Goal: Transaction & Acquisition: Complete application form

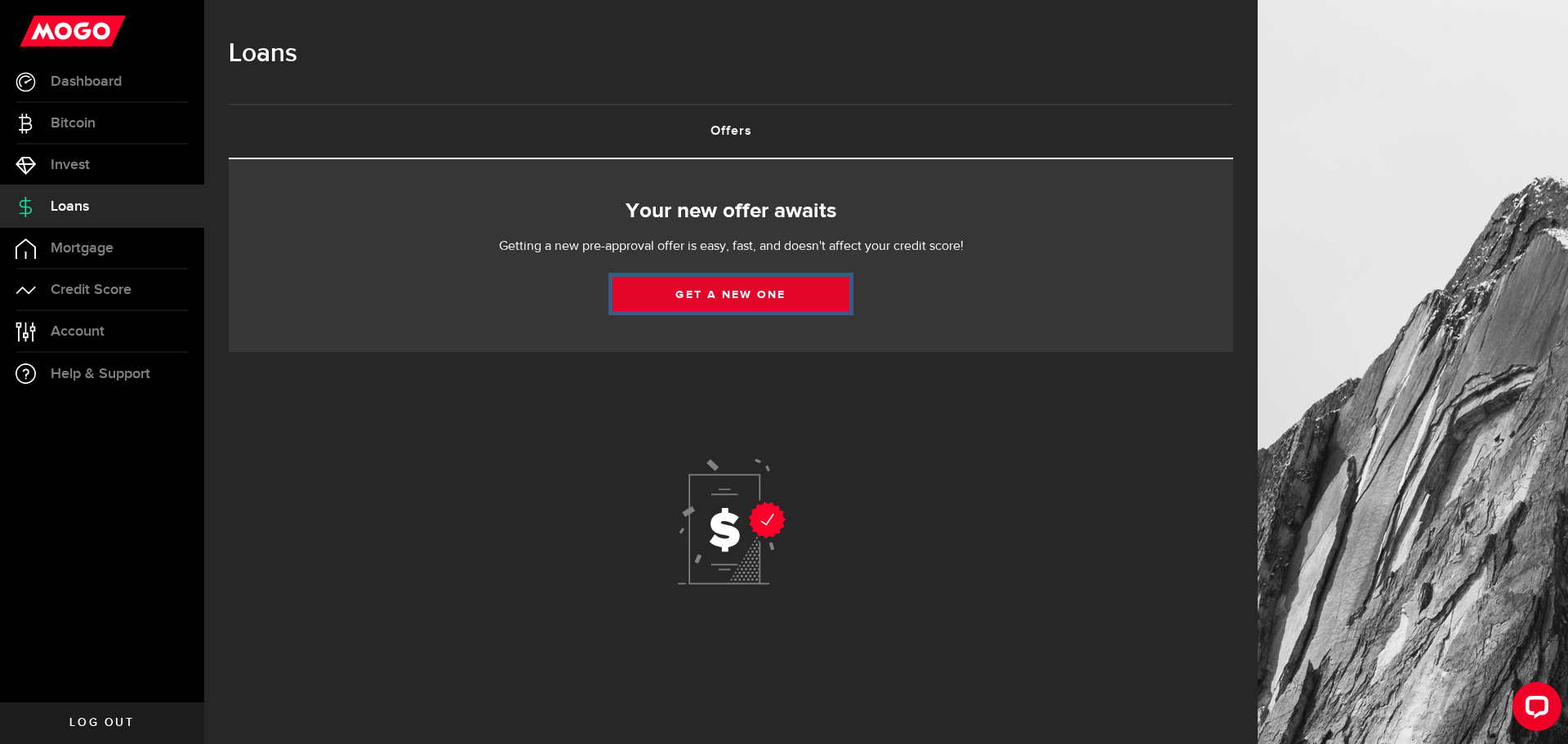
click at [742, 293] on link "Get a new one" at bounding box center [731, 294] width 237 height 34
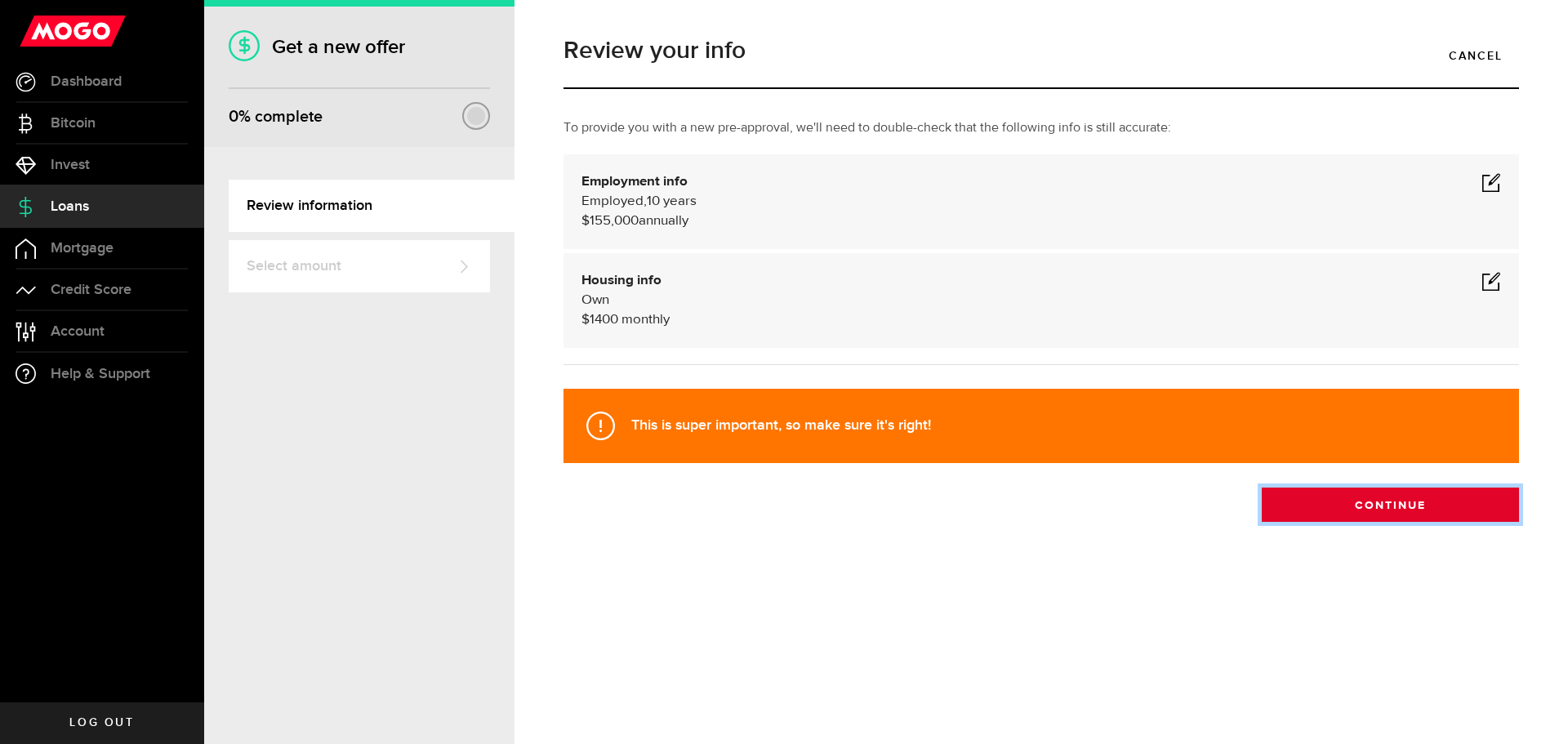
click at [1370, 506] on button "Continue" at bounding box center [1391, 505] width 257 height 34
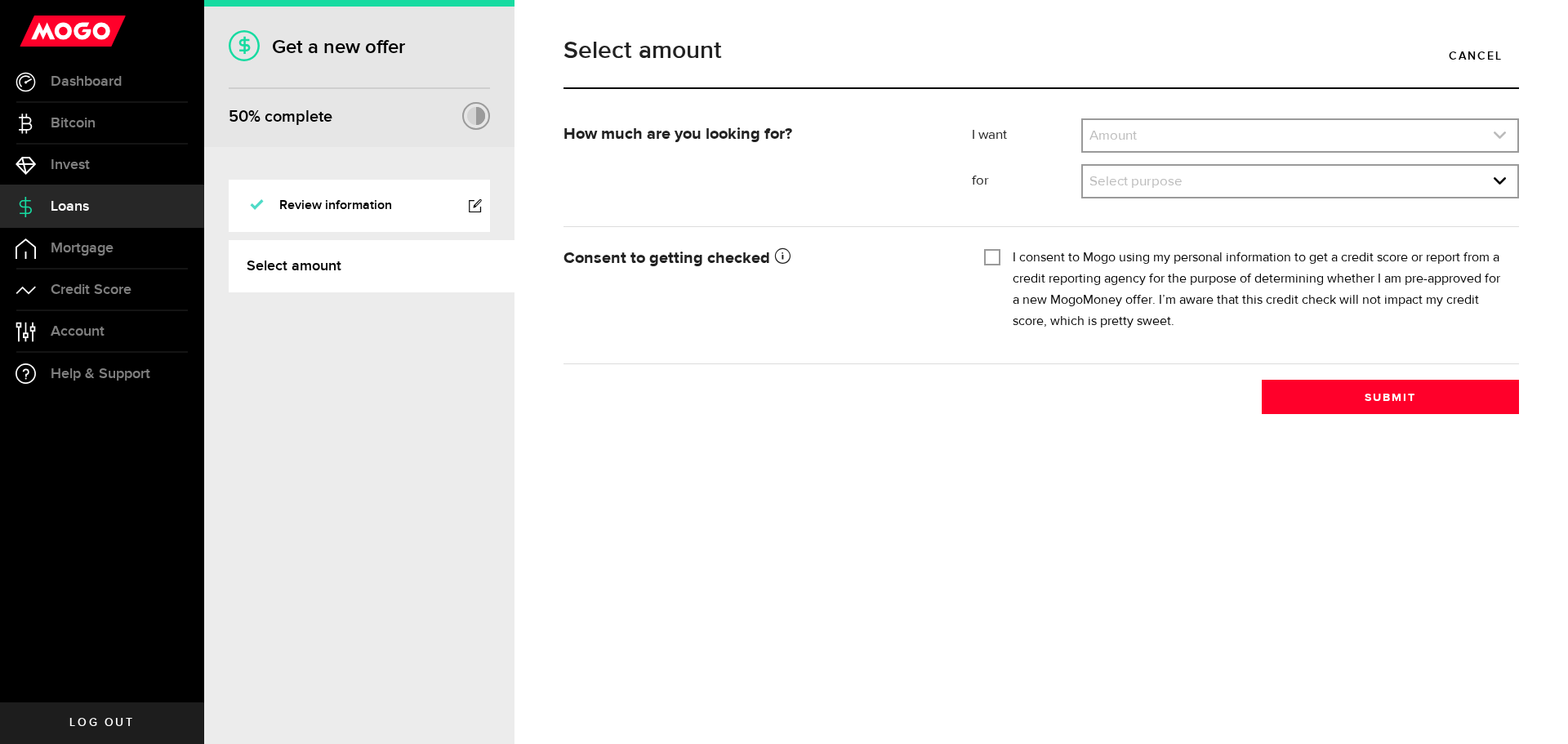
click at [1171, 132] on link "expand select" at bounding box center [1300, 136] width 435 height 31
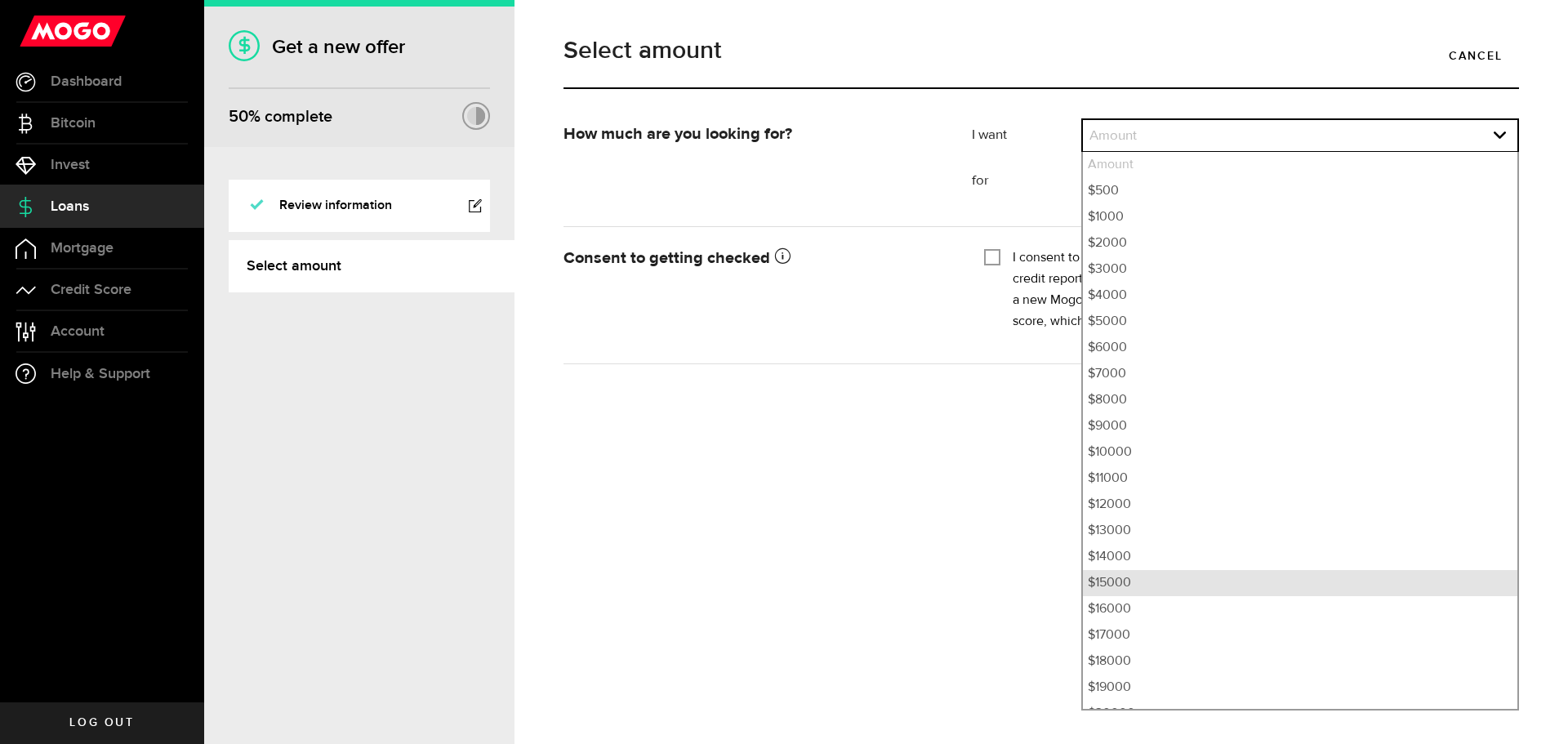
click at [1186, 590] on li "$15000" at bounding box center [1300, 584] width 435 height 27
select select "15000"
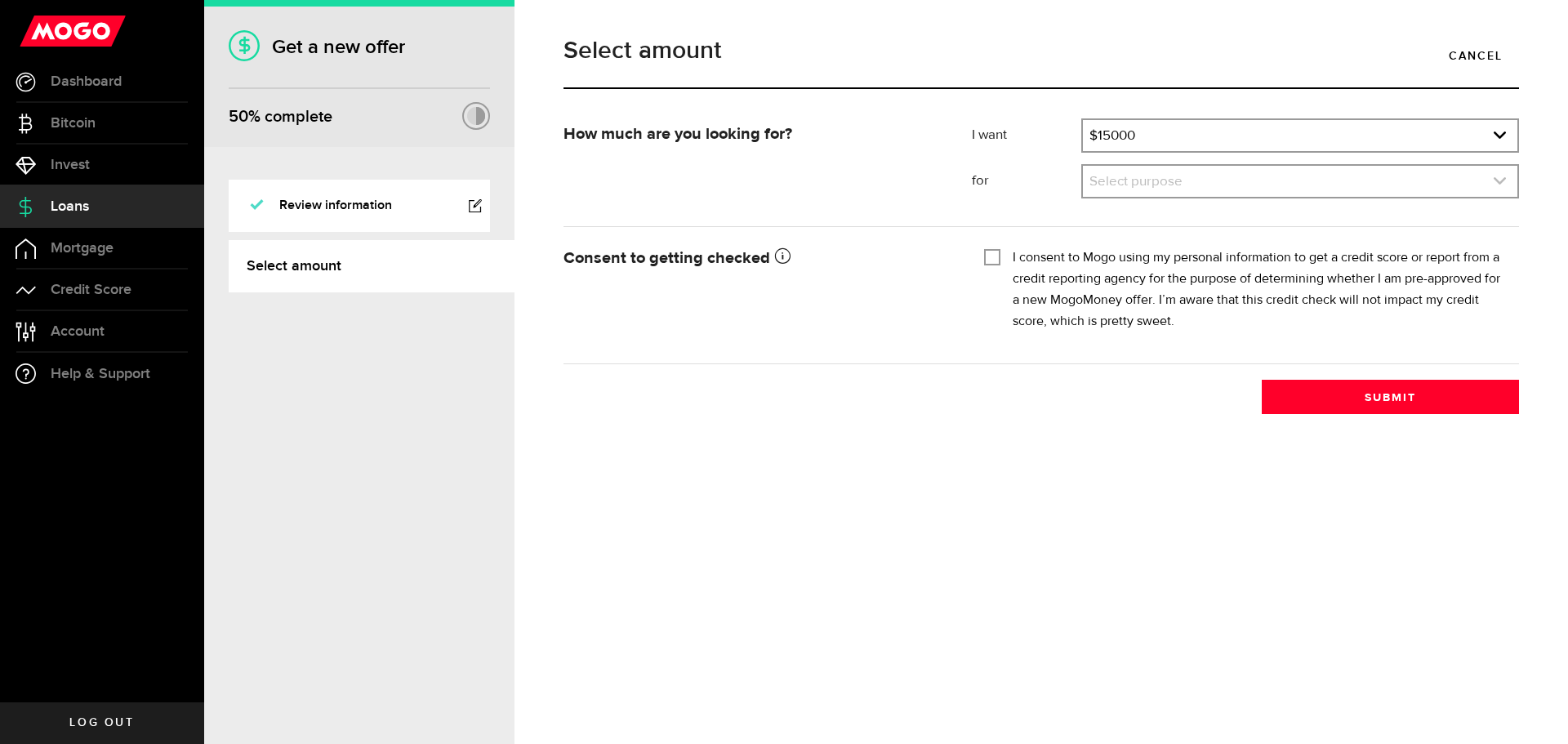
click at [1199, 184] on link "expand select" at bounding box center [1300, 181] width 435 height 31
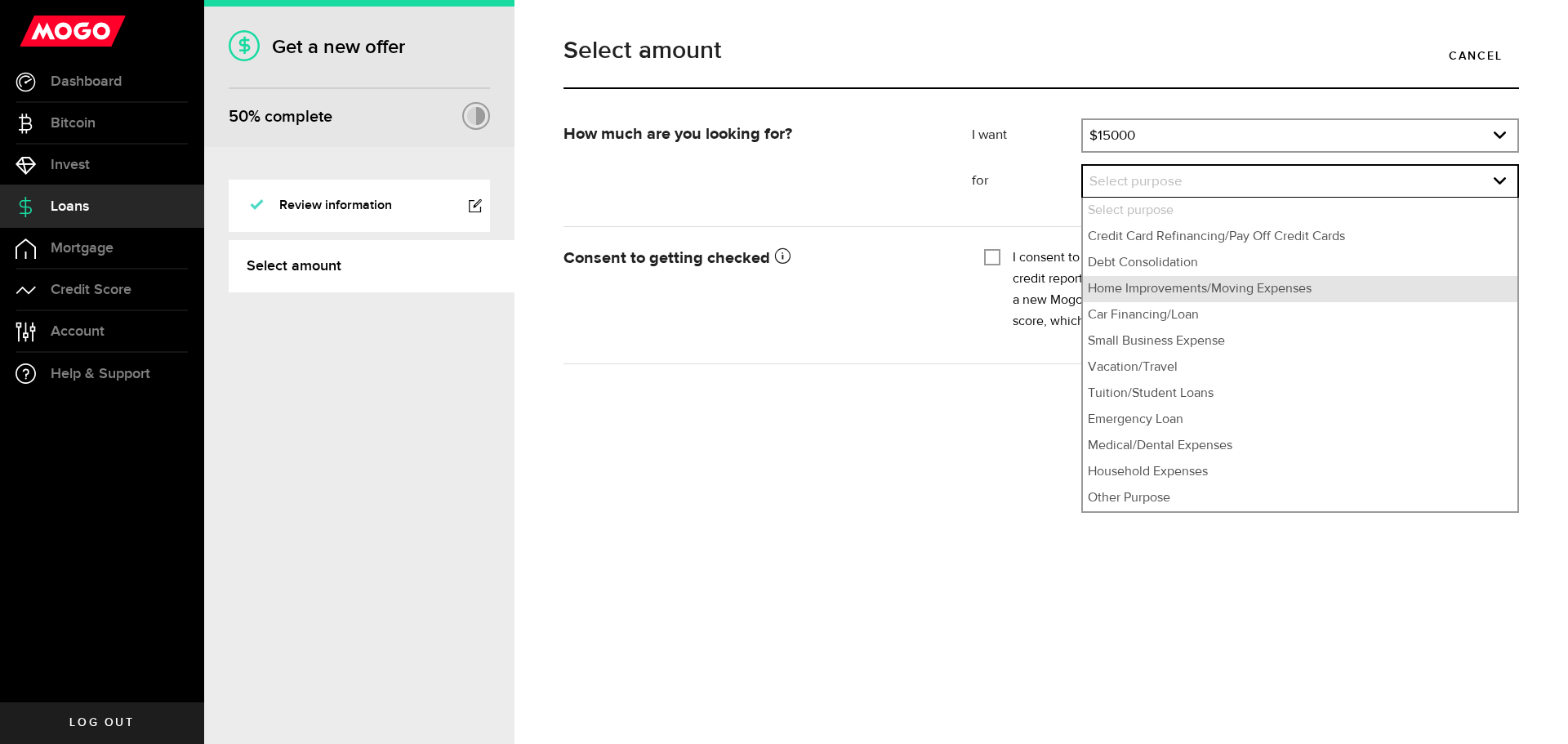
click at [1266, 288] on li "Home Improvements/Moving Expenses" at bounding box center [1300, 289] width 435 height 27
select select "Home Improvements/Moving Expenses"
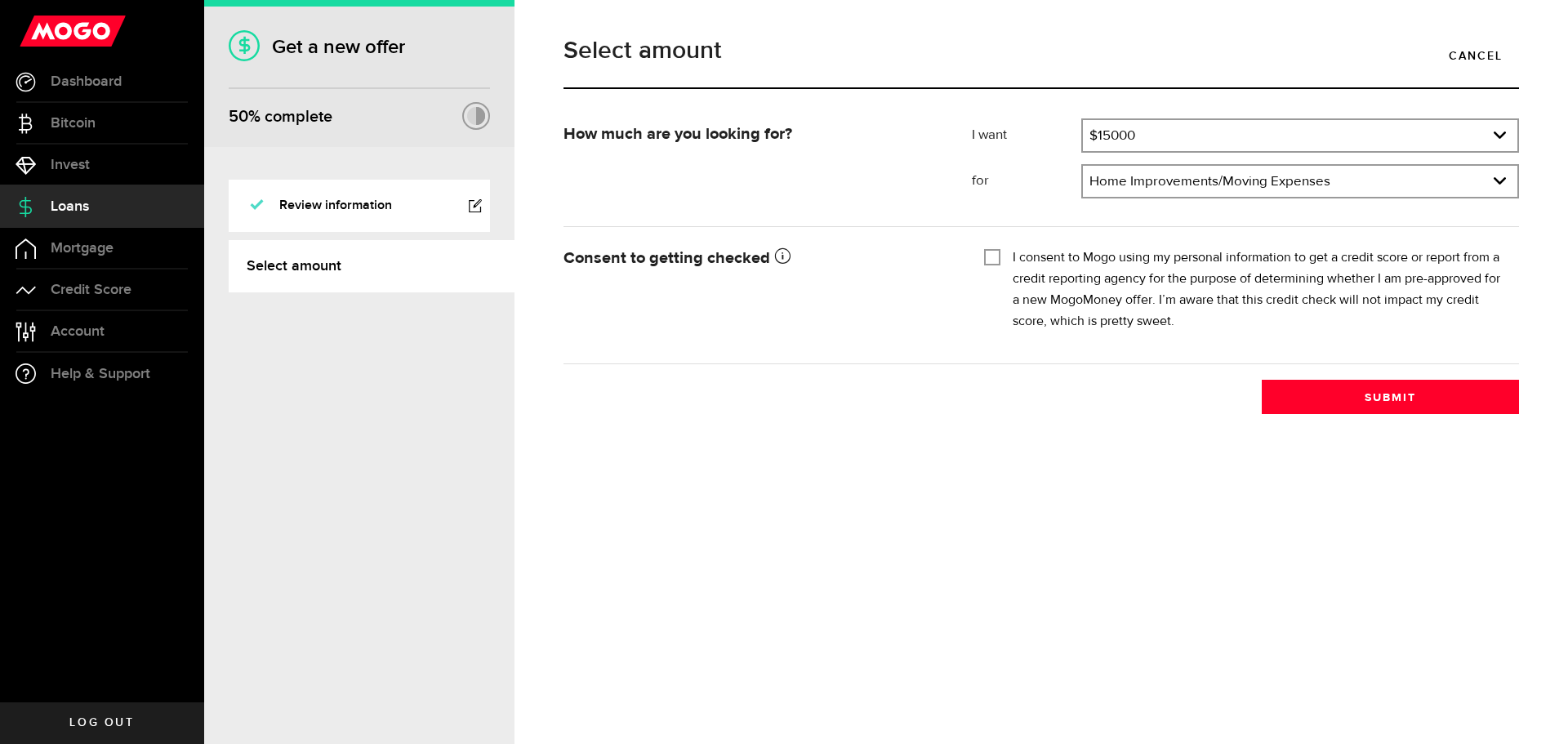
click at [992, 257] on input "I consent to Mogo using my personal information to get a credit score or report…" at bounding box center [992, 255] width 16 height 16
checkbox input "true"
click at [1384, 397] on button "Submit" at bounding box center [1391, 397] width 257 height 34
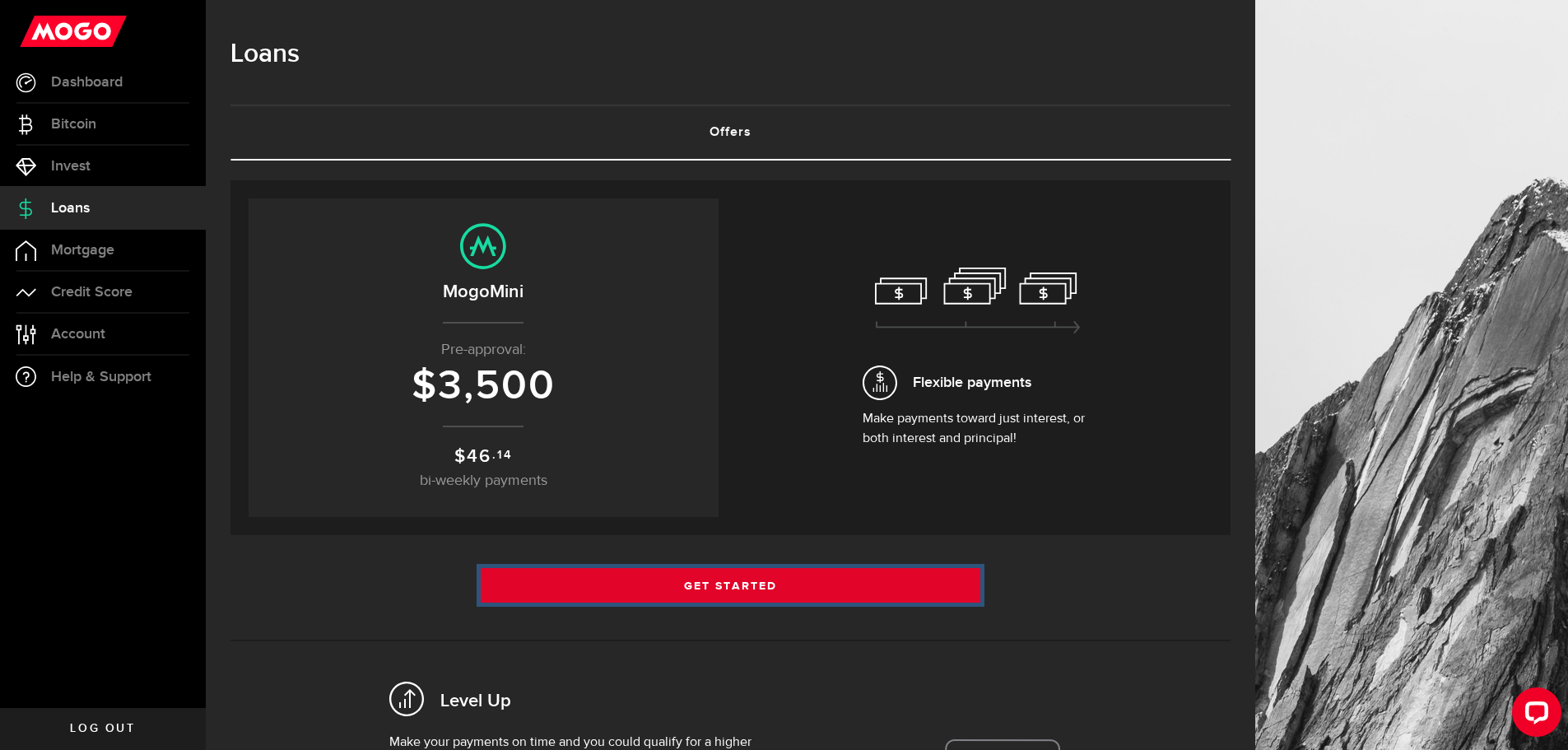
click at [718, 582] on link "Get Started" at bounding box center [731, 585] width 500 height 34
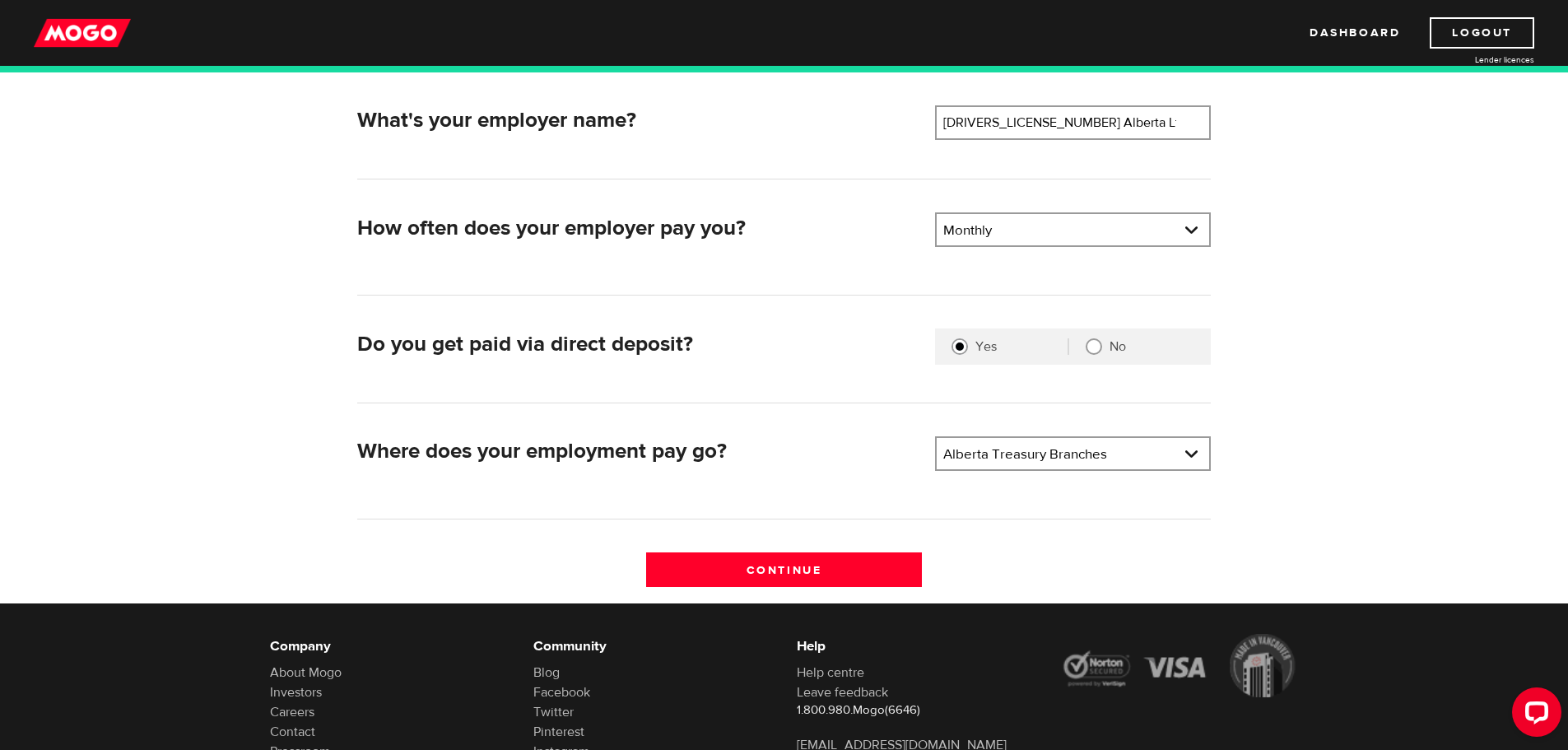
scroll to position [369, 0]
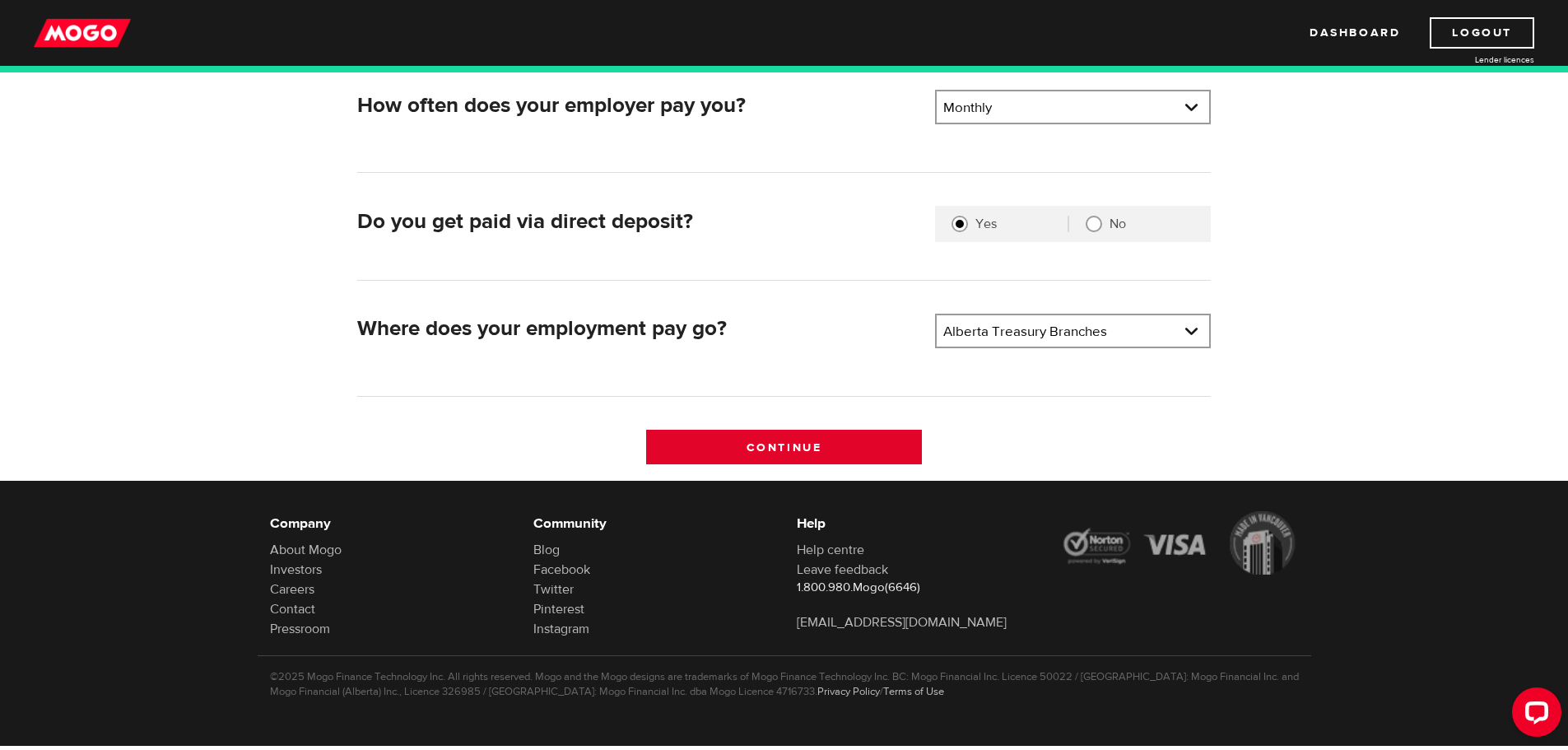
click at [770, 434] on input "Continue" at bounding box center [784, 447] width 276 height 34
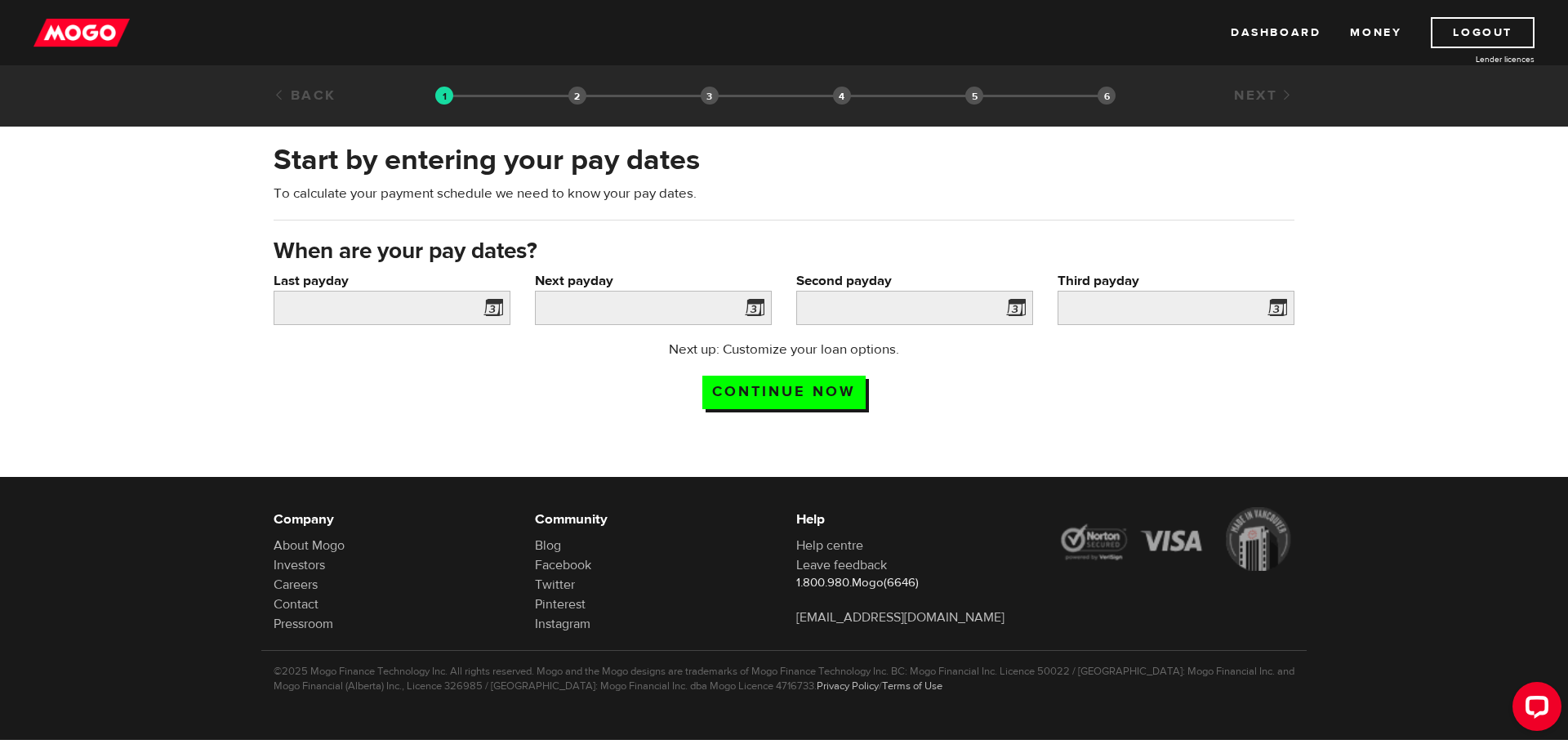
click at [496, 307] on span at bounding box center [490, 310] width 25 height 27
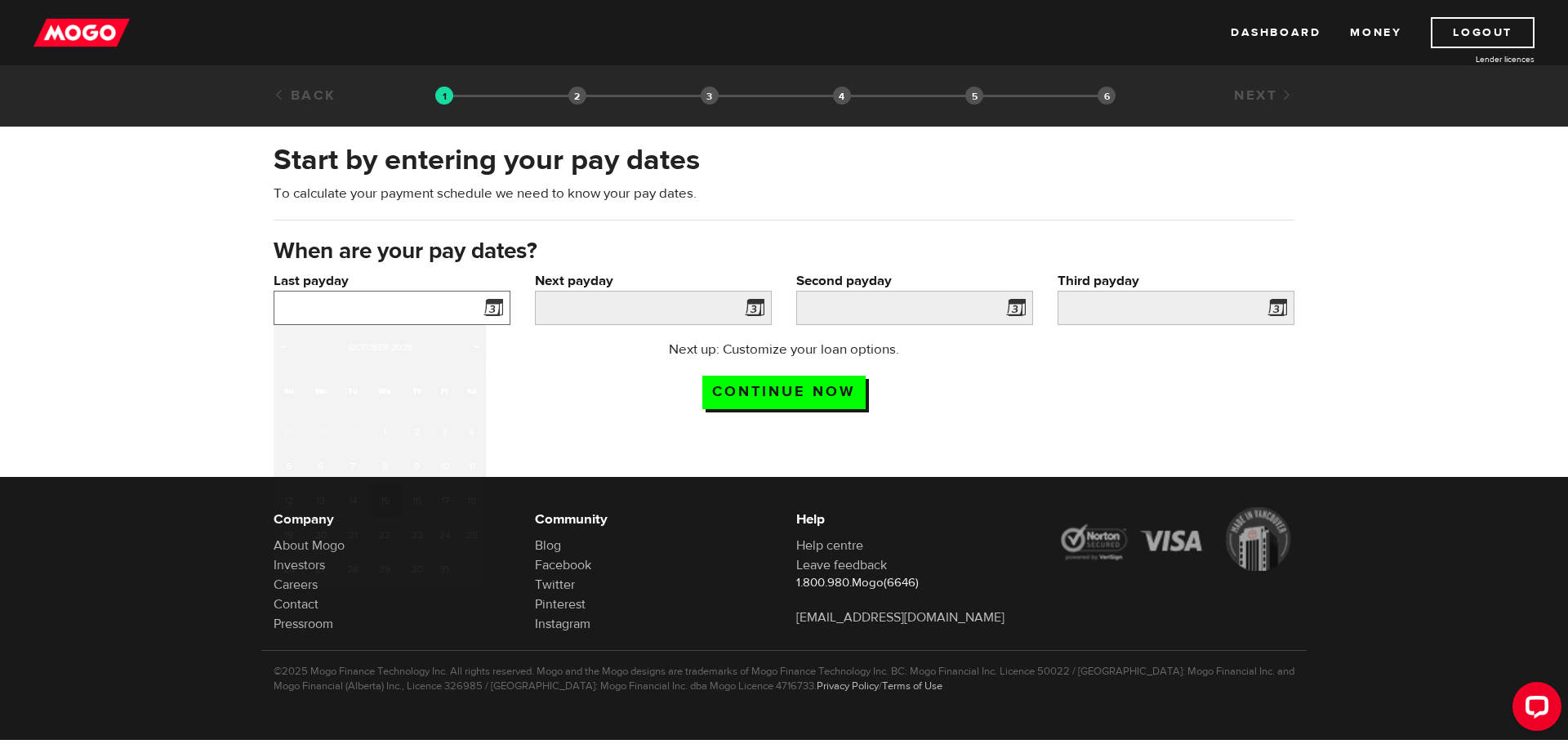
click at [423, 308] on input "Last payday" at bounding box center [392, 307] width 237 height 34
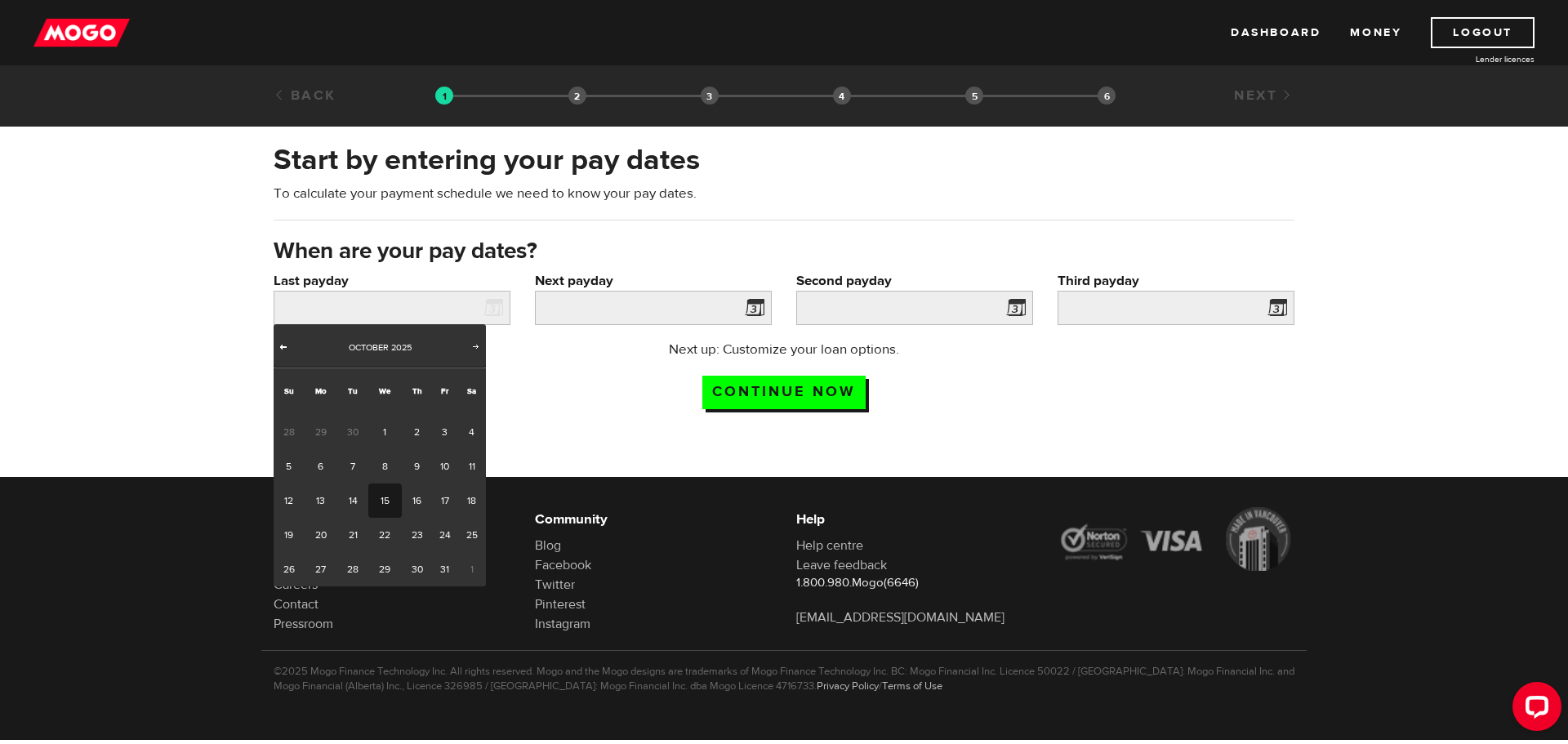
click at [283, 348] on span "Prev" at bounding box center [284, 346] width 13 height 13
click at [353, 570] on link "30" at bounding box center [352, 569] width 30 height 34
type input "2025/09/30"
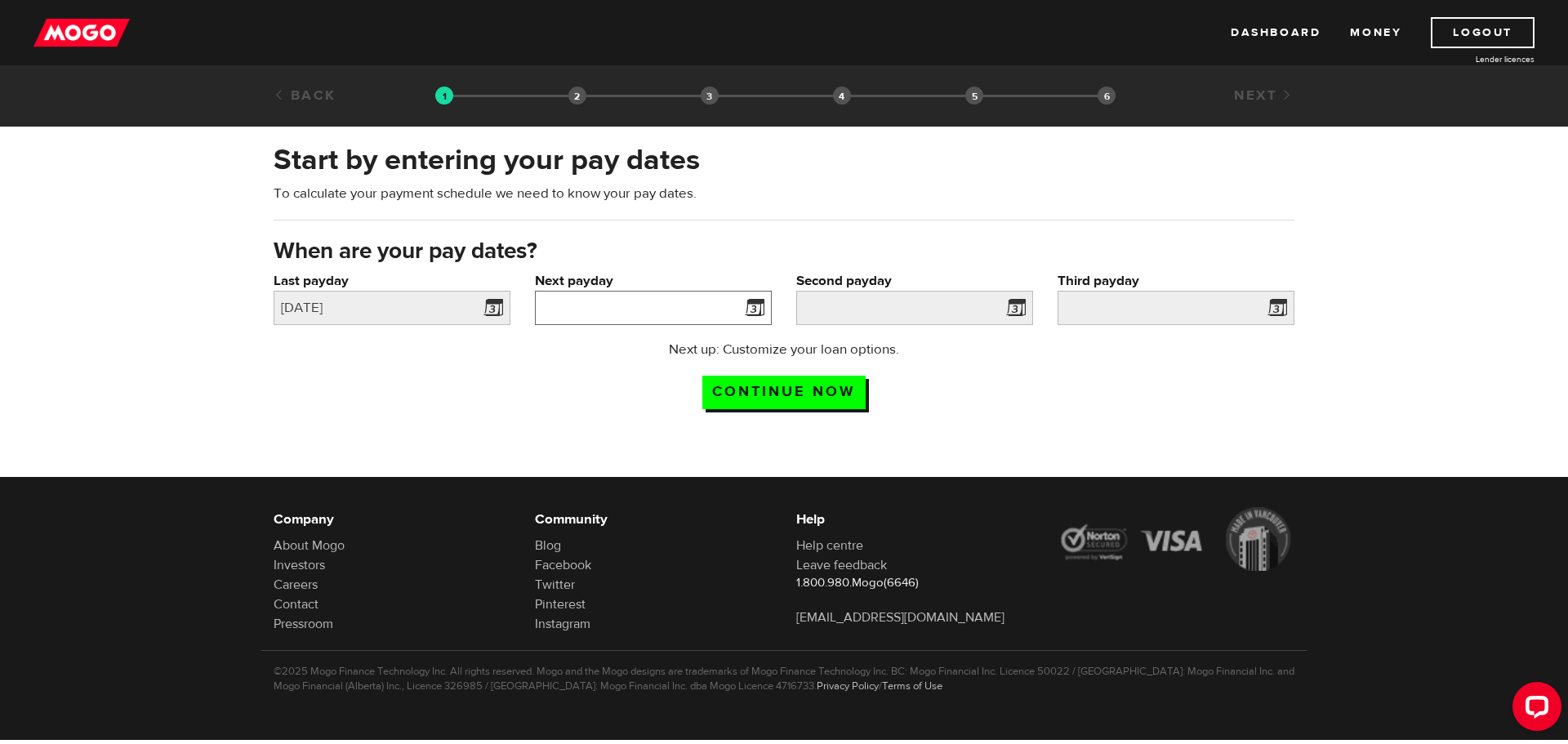
click at [630, 308] on input "Next payday" at bounding box center [654, 307] width 237 height 34
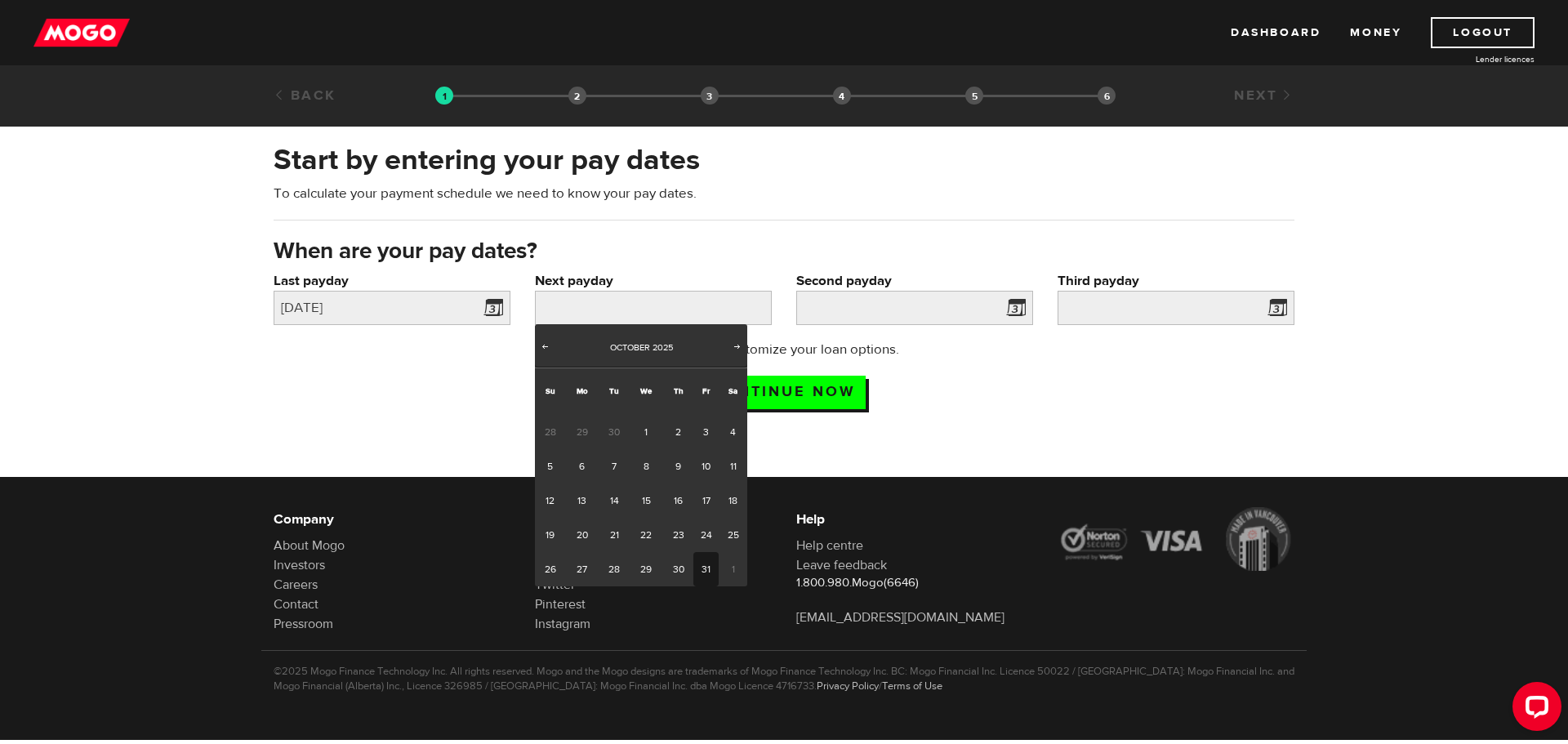
click at [700, 571] on link "31" at bounding box center [706, 569] width 26 height 34
type input "2025/10/31"
type input "2025/11/30"
type input "2025/12/30"
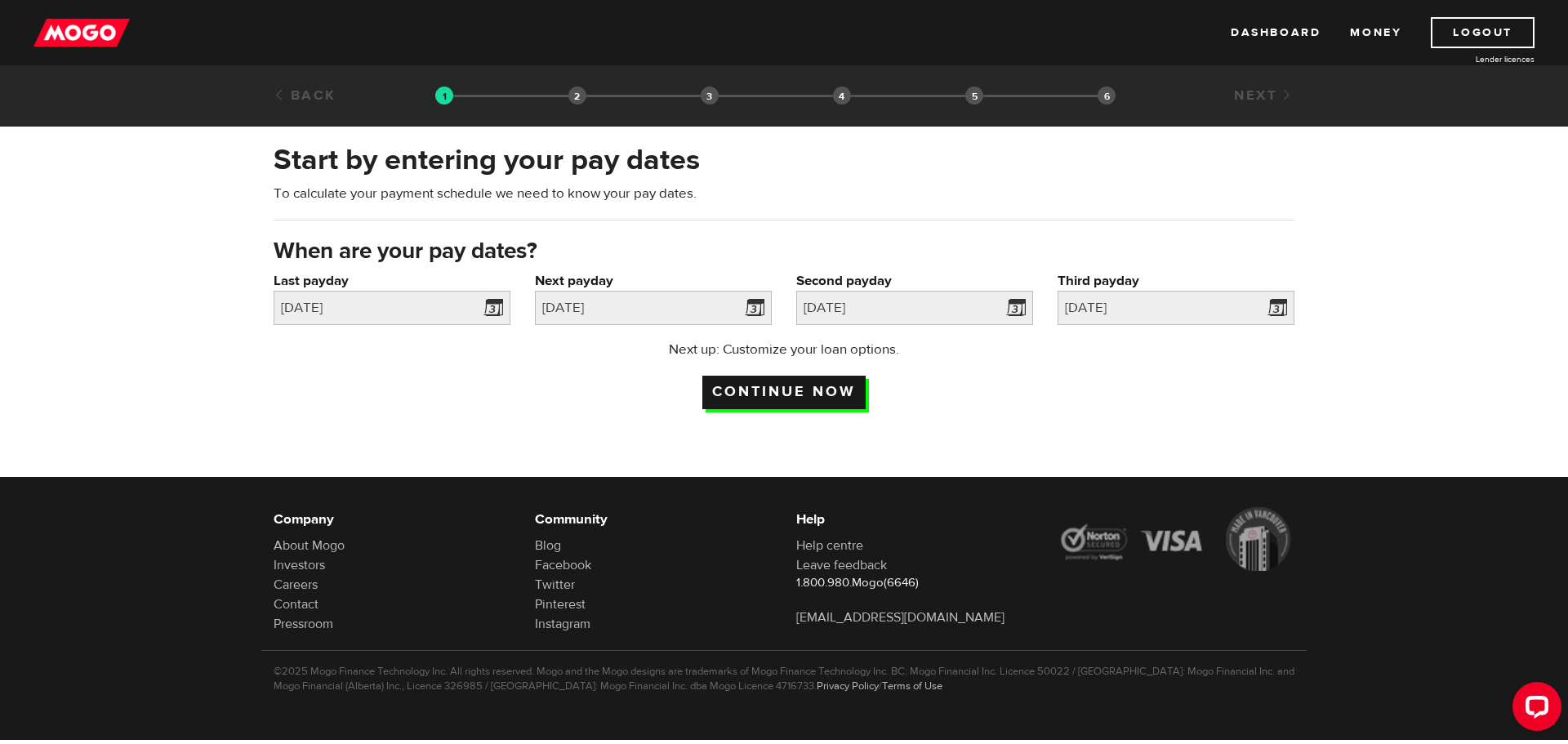
click at [788, 392] on input "Continue now" at bounding box center [784, 392] width 163 height 33
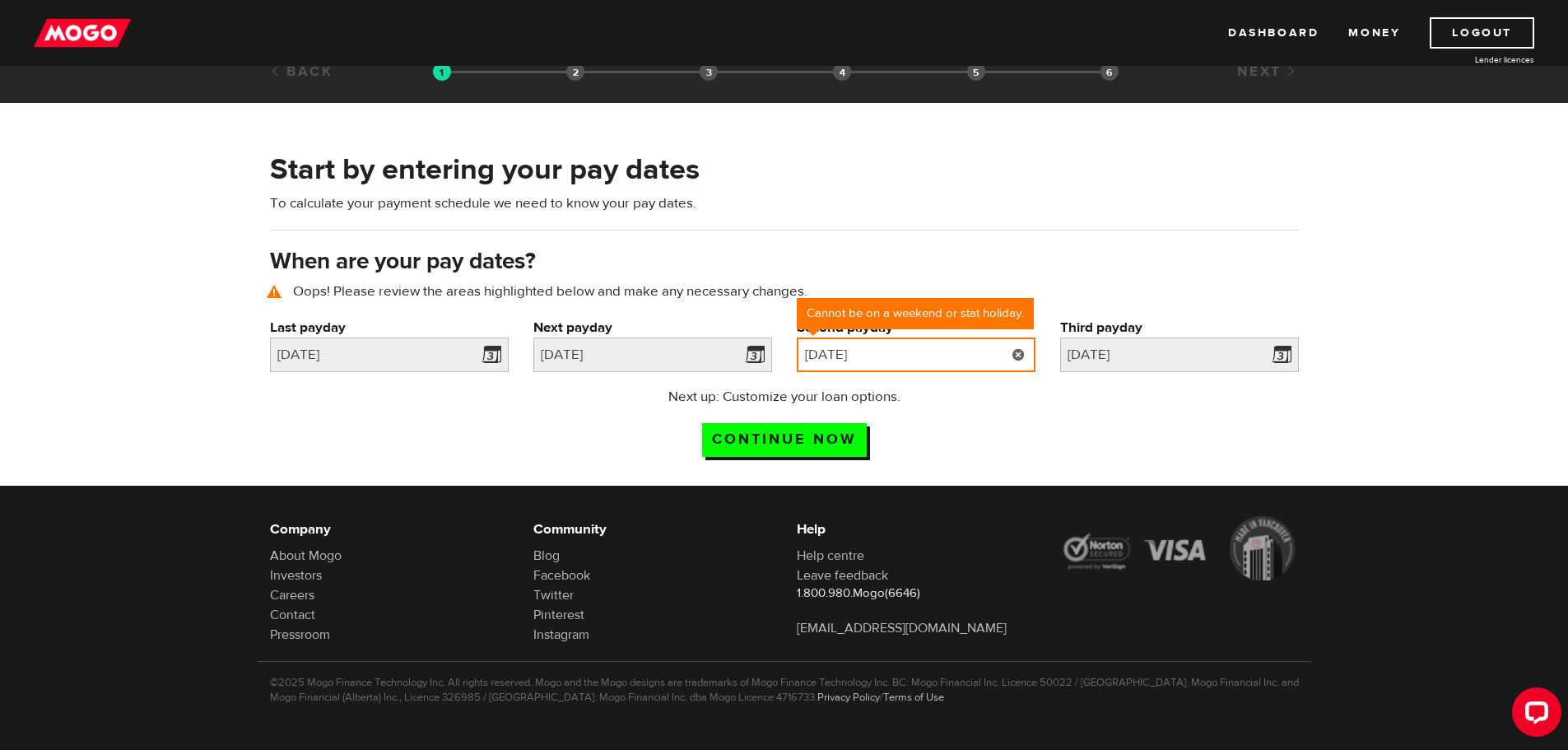
click at [888, 357] on input "2025/11/30" at bounding box center [917, 355] width 239 height 34
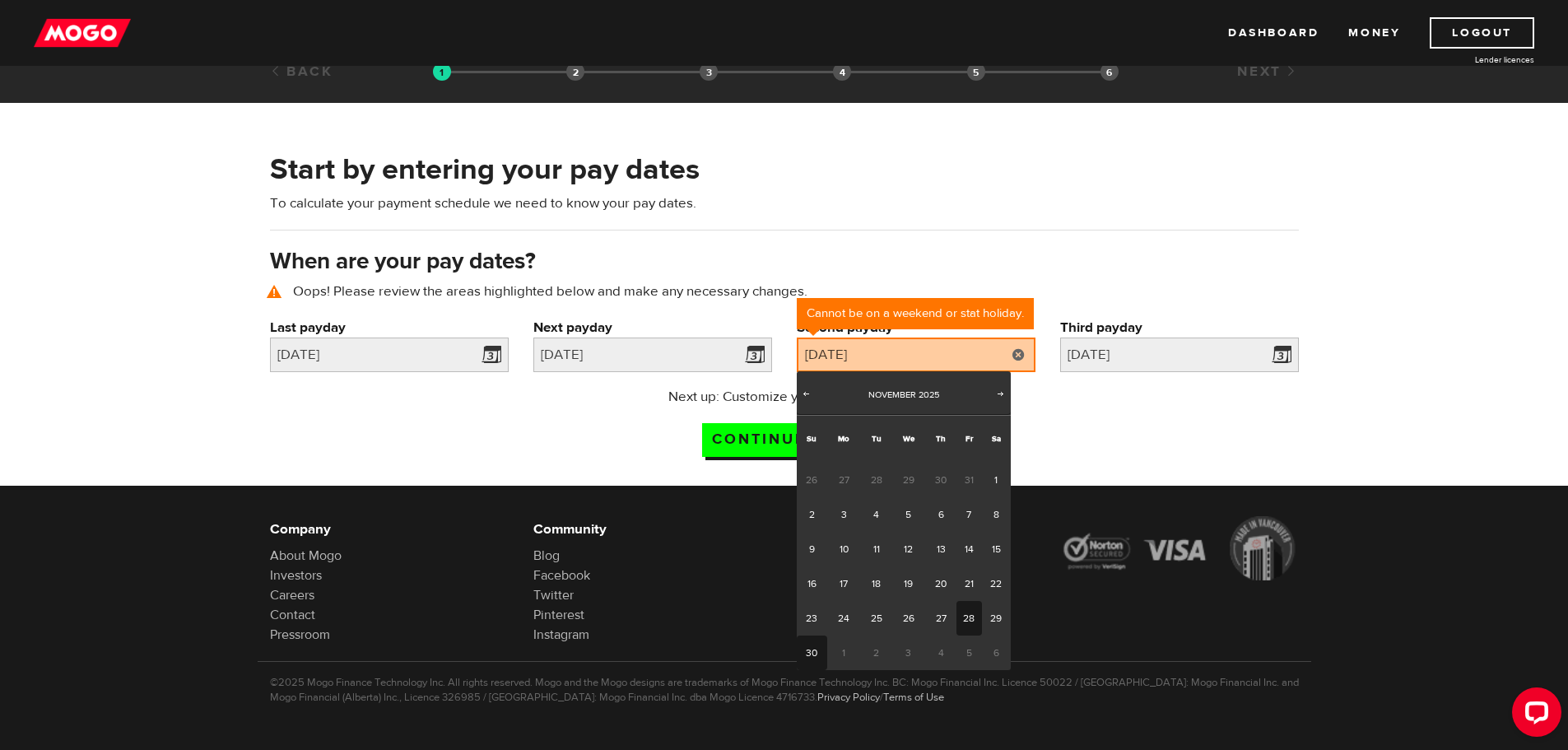
click at [962, 618] on link "28" at bounding box center [969, 618] width 26 height 34
type input "2025/11/28"
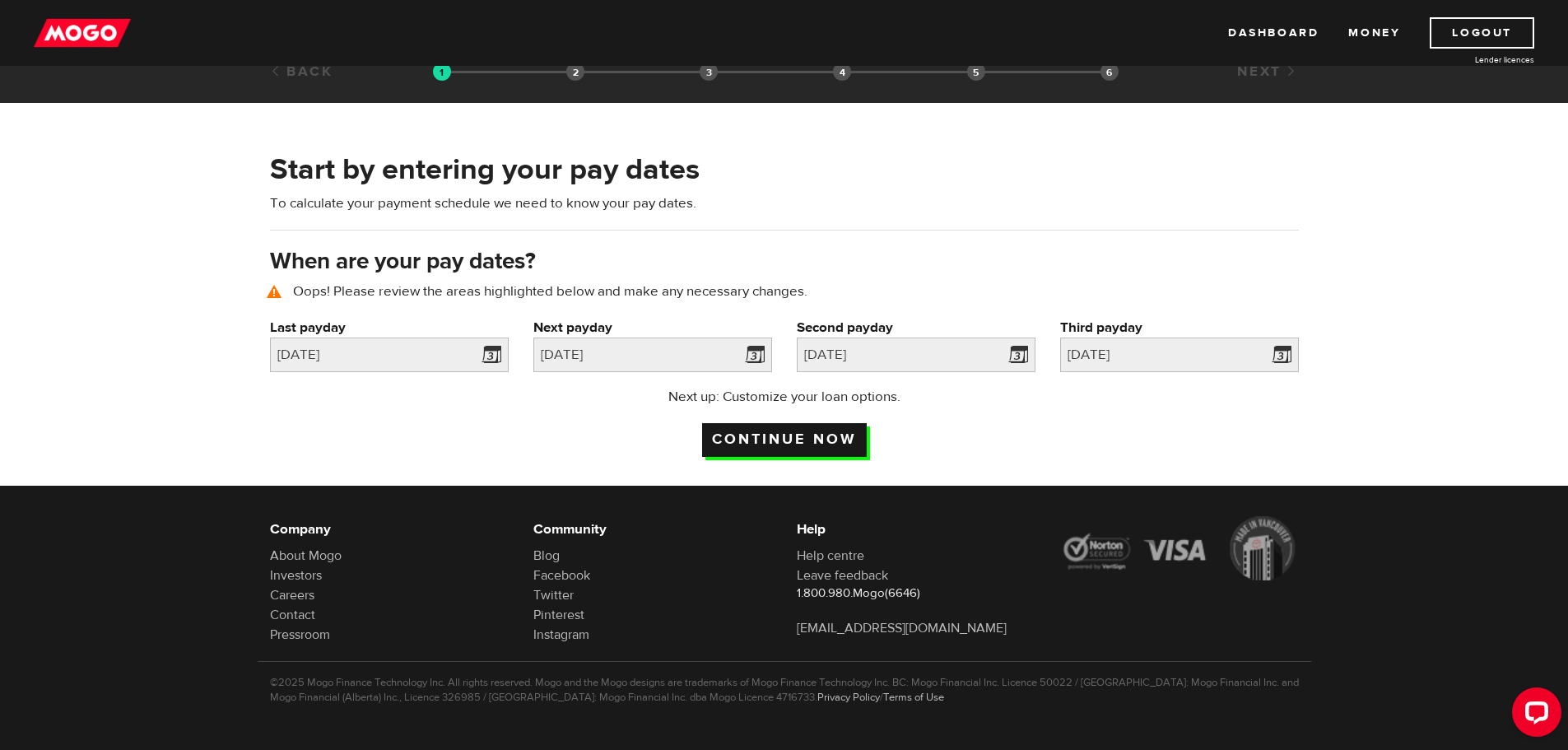
click at [771, 443] on input "Continue now" at bounding box center [784, 439] width 165 height 33
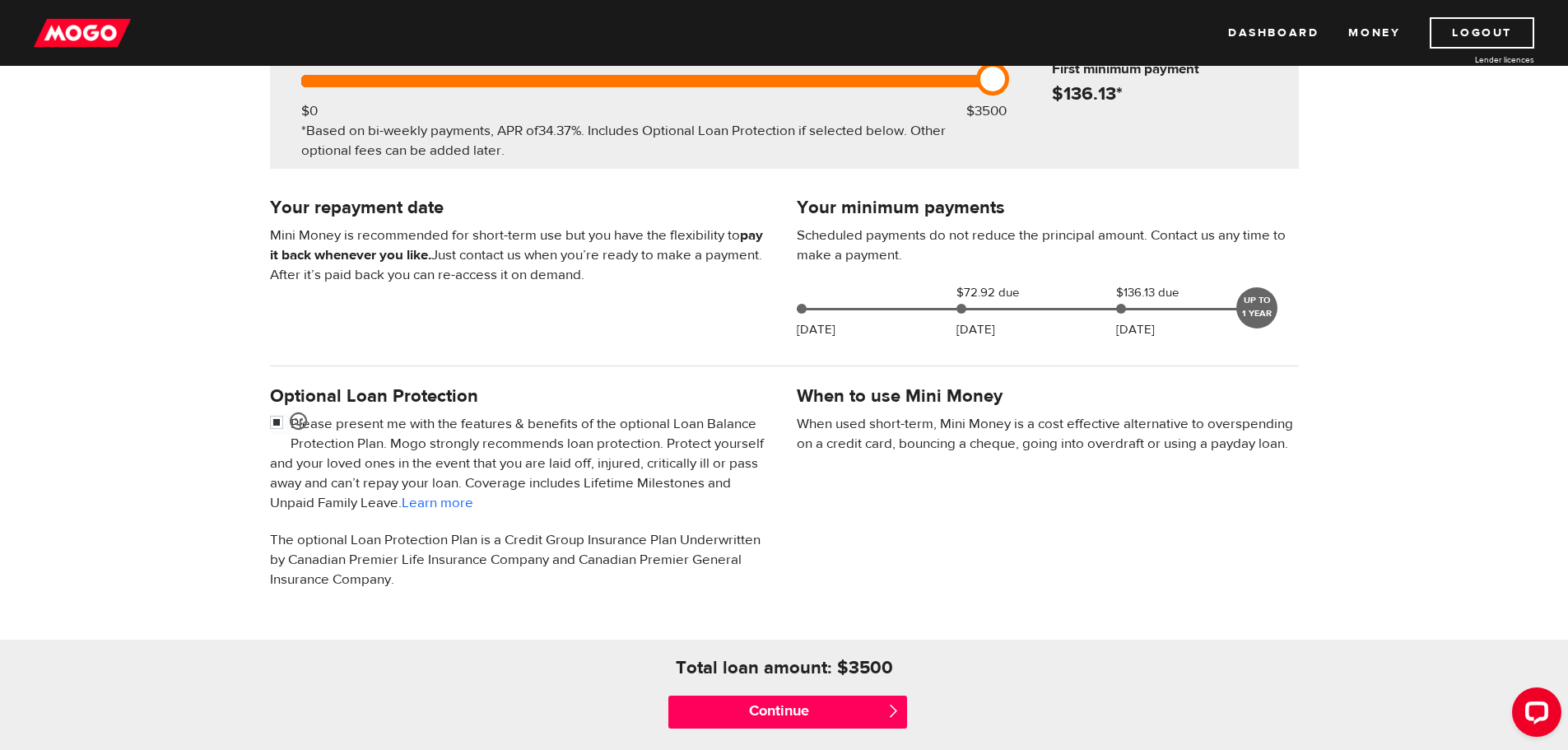
scroll to position [329, 0]
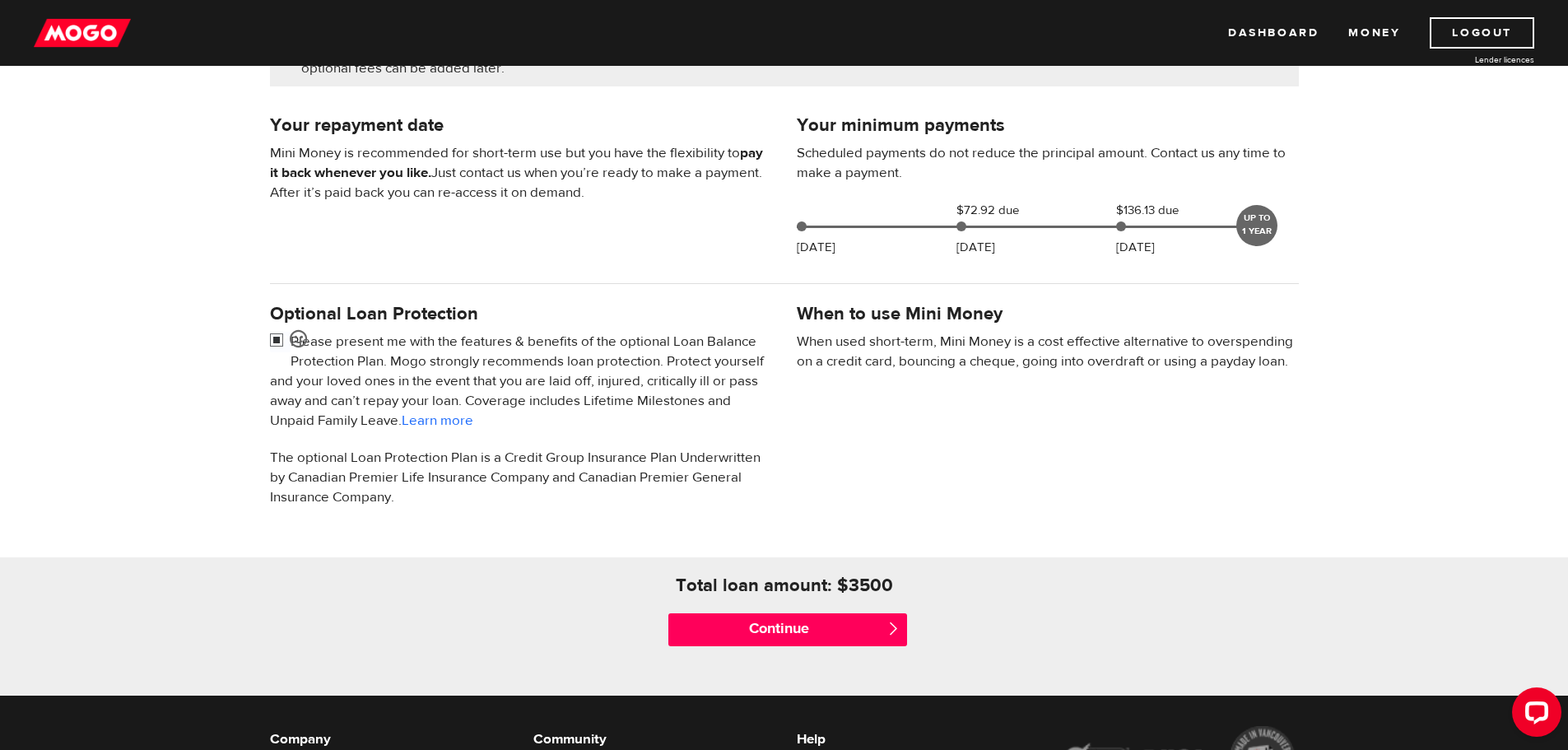
click at [276, 339] on input "checkbox" at bounding box center [280, 342] width 21 height 21
checkbox input "false"
click at [793, 629] on input "Continue" at bounding box center [788, 629] width 239 height 33
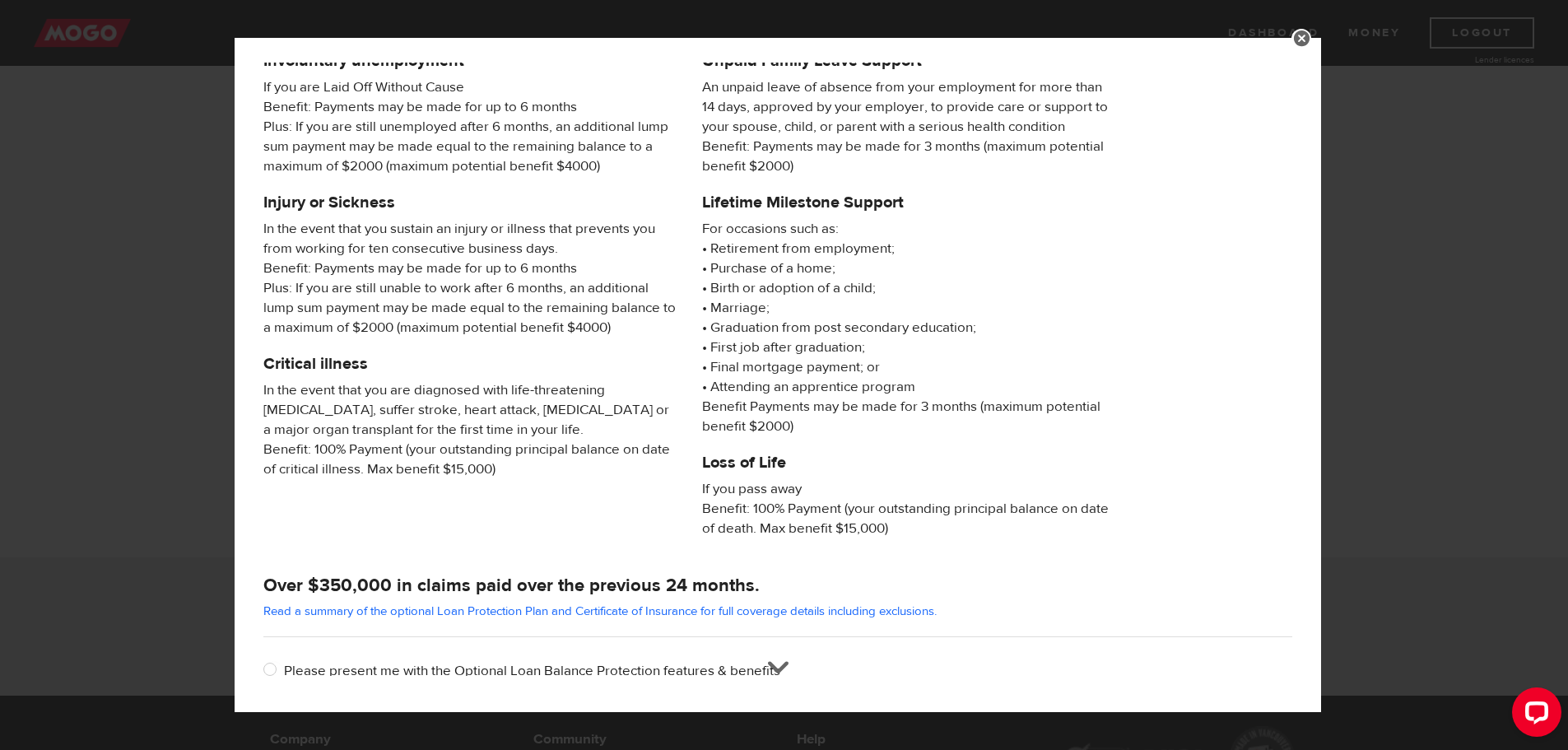
scroll to position [158, 0]
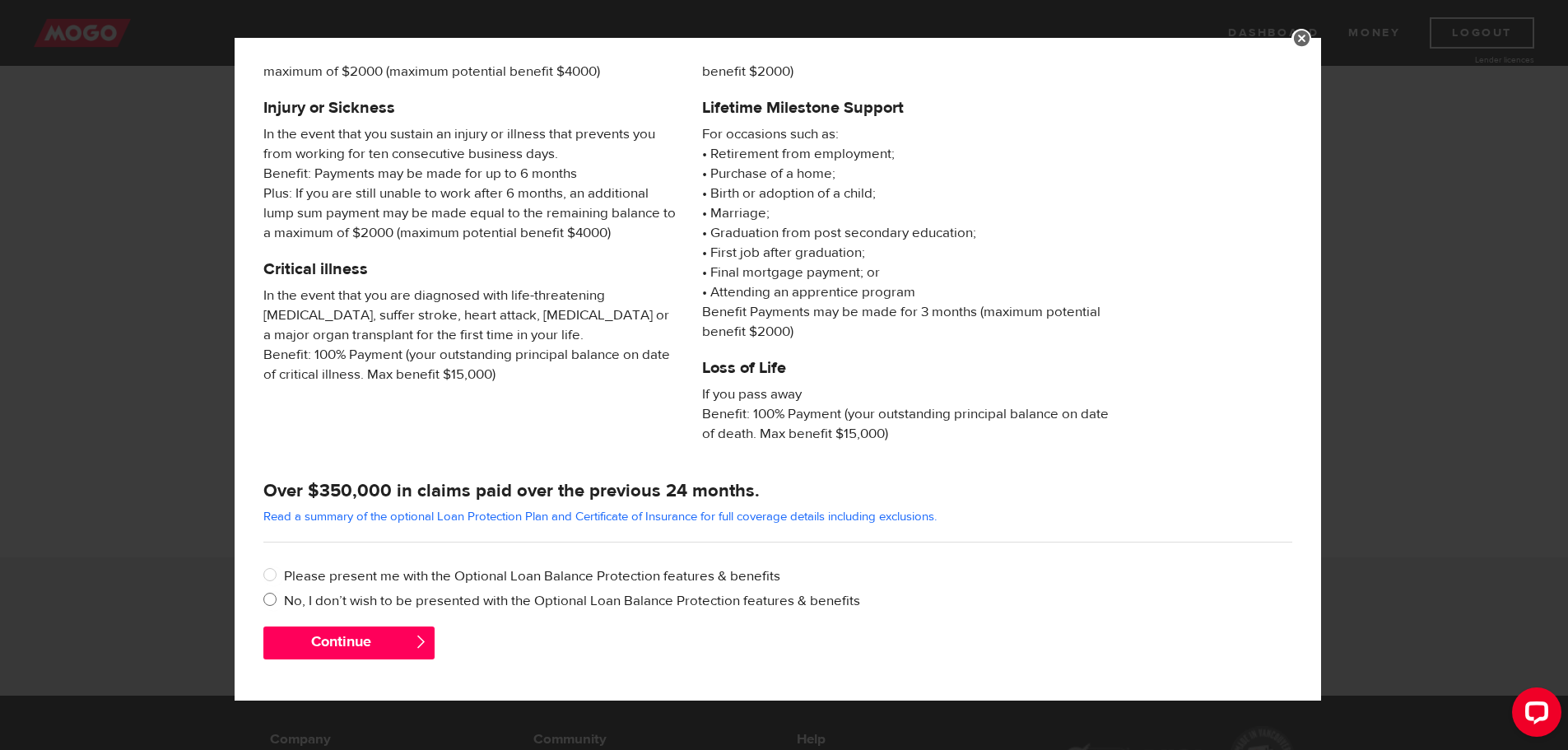
click at [270, 600] on input "No, I don’t wish to be presented with the Optional Loan Balance Protection feat…" at bounding box center [274, 602] width 21 height 21
radio input "true"
click at [386, 647] on button "Continue" at bounding box center [348, 643] width 171 height 33
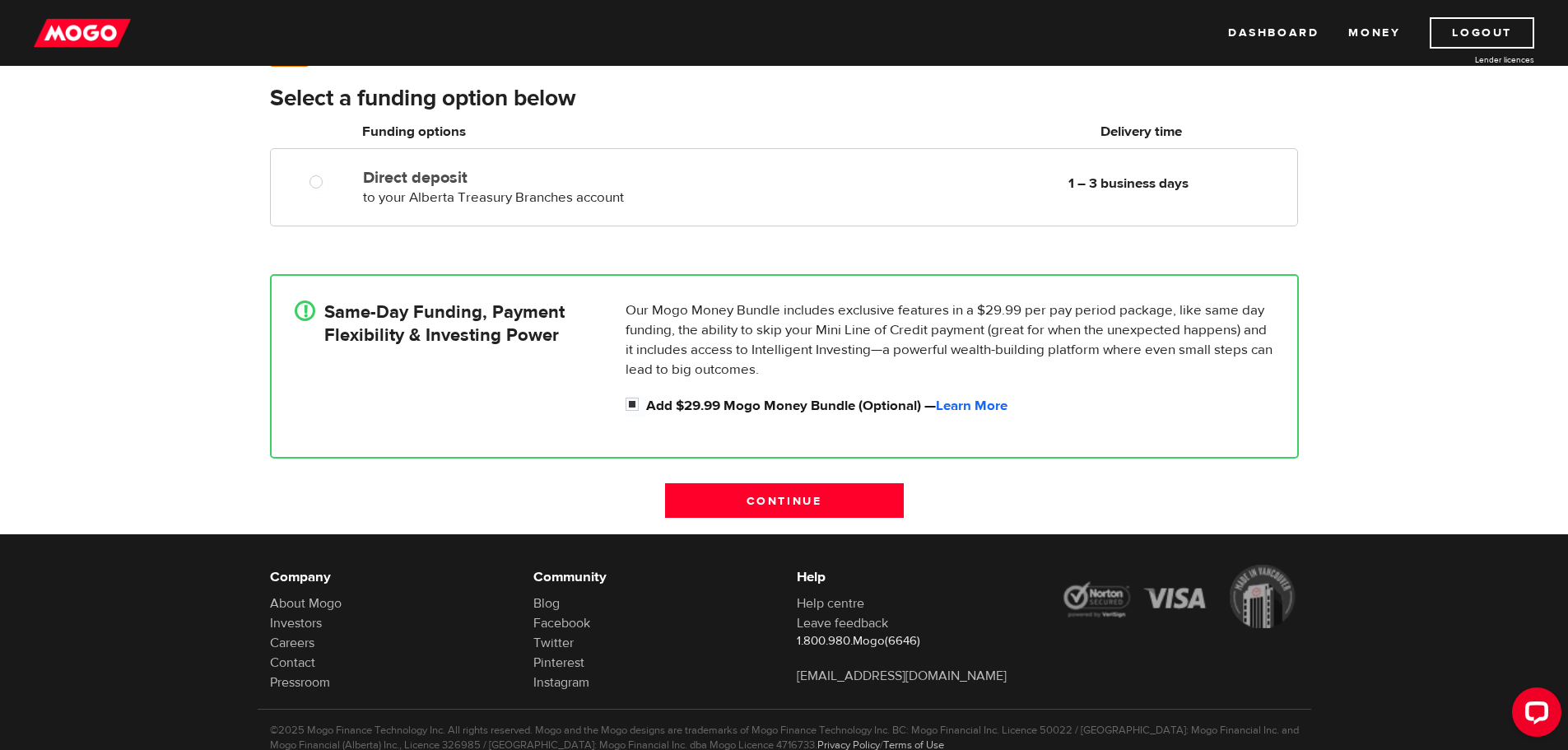
scroll to position [165, 0]
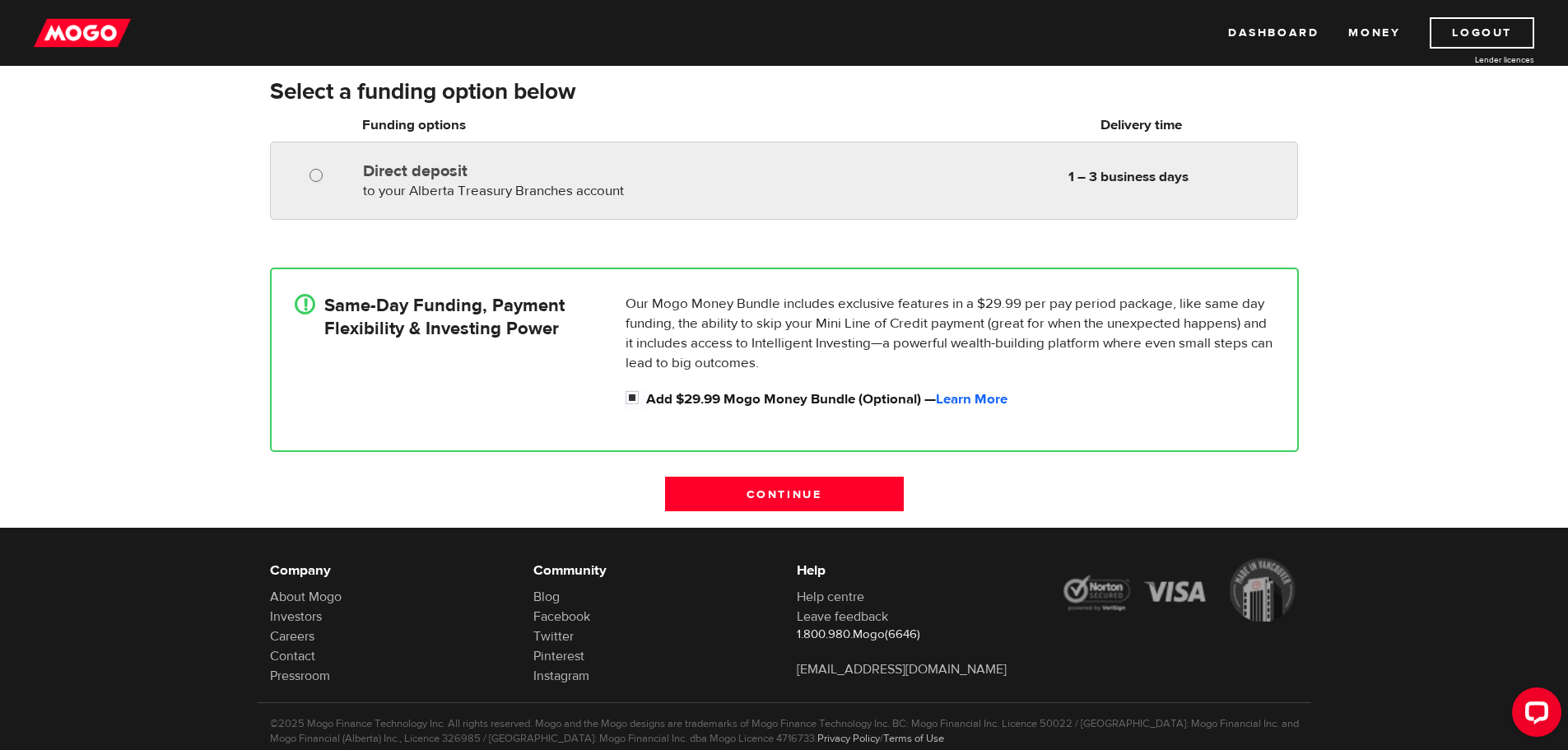
radio input "true"
click at [317, 176] on input "Direct deposit" at bounding box center [320, 178] width 21 height 21
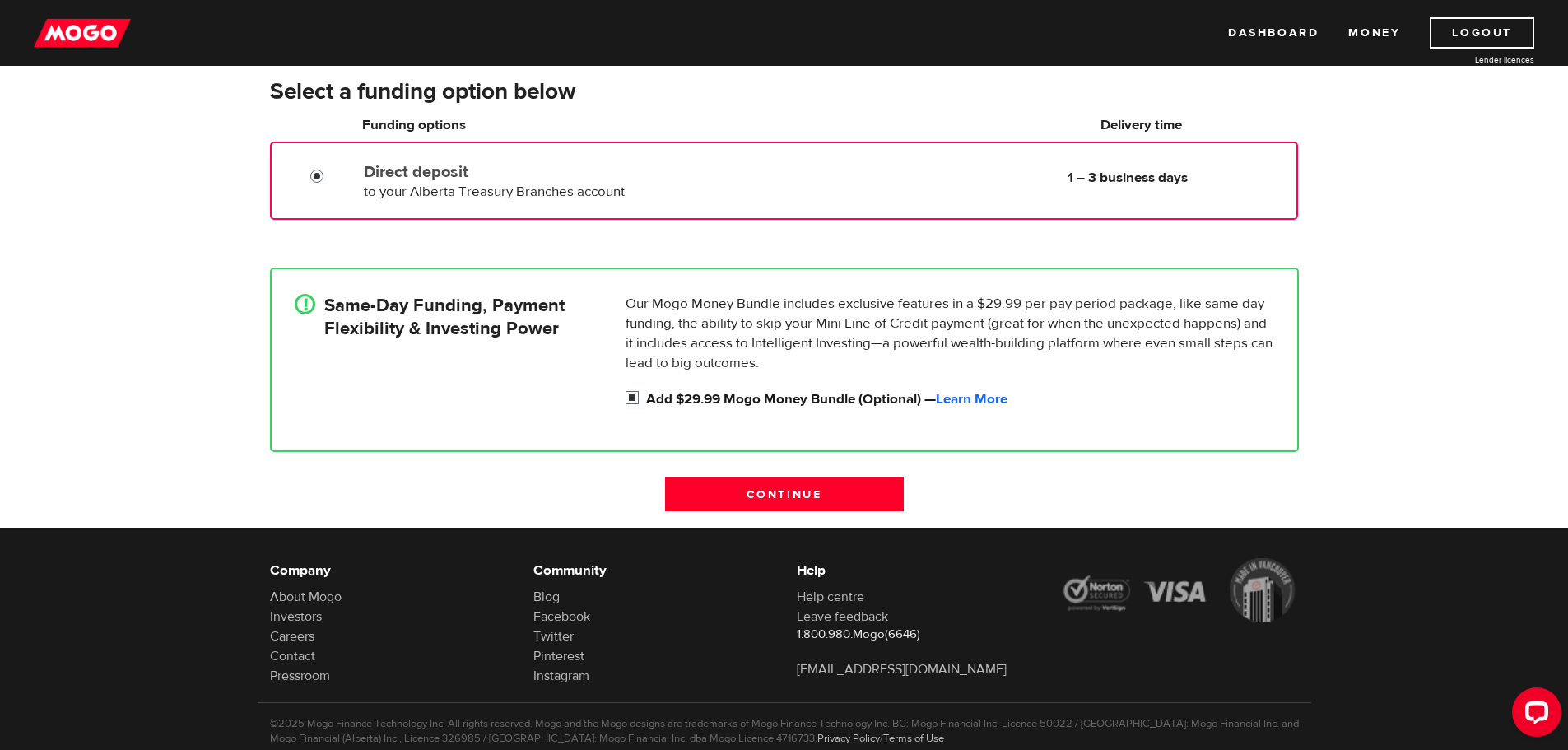
click at [634, 401] on input "Add $29.99 Mogo Money Bundle (Optional) — Learn More" at bounding box center [636, 400] width 21 height 21
checkbox input "false"
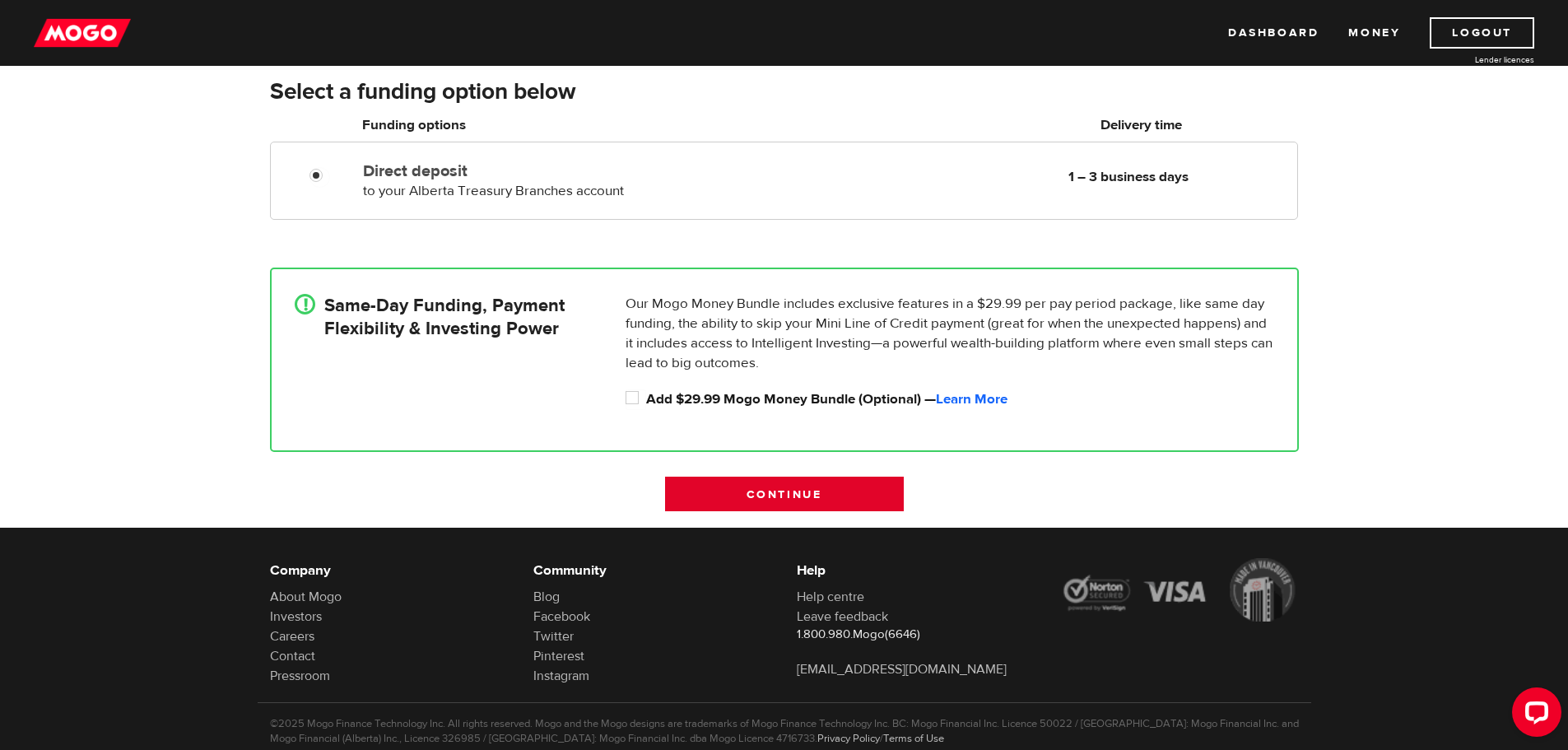
click at [806, 493] on input "Continue" at bounding box center [784, 494] width 239 height 34
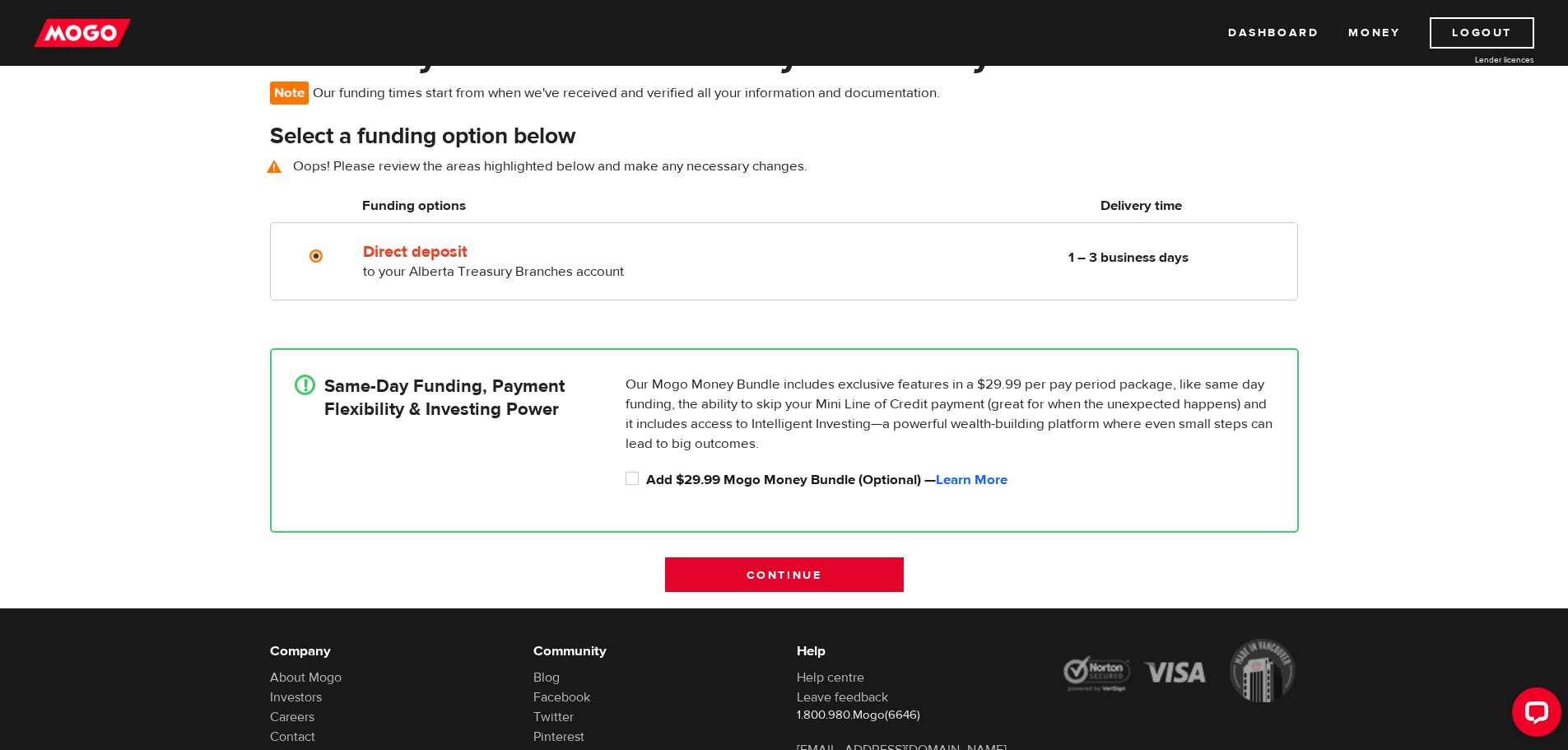
scroll to position [120, 0]
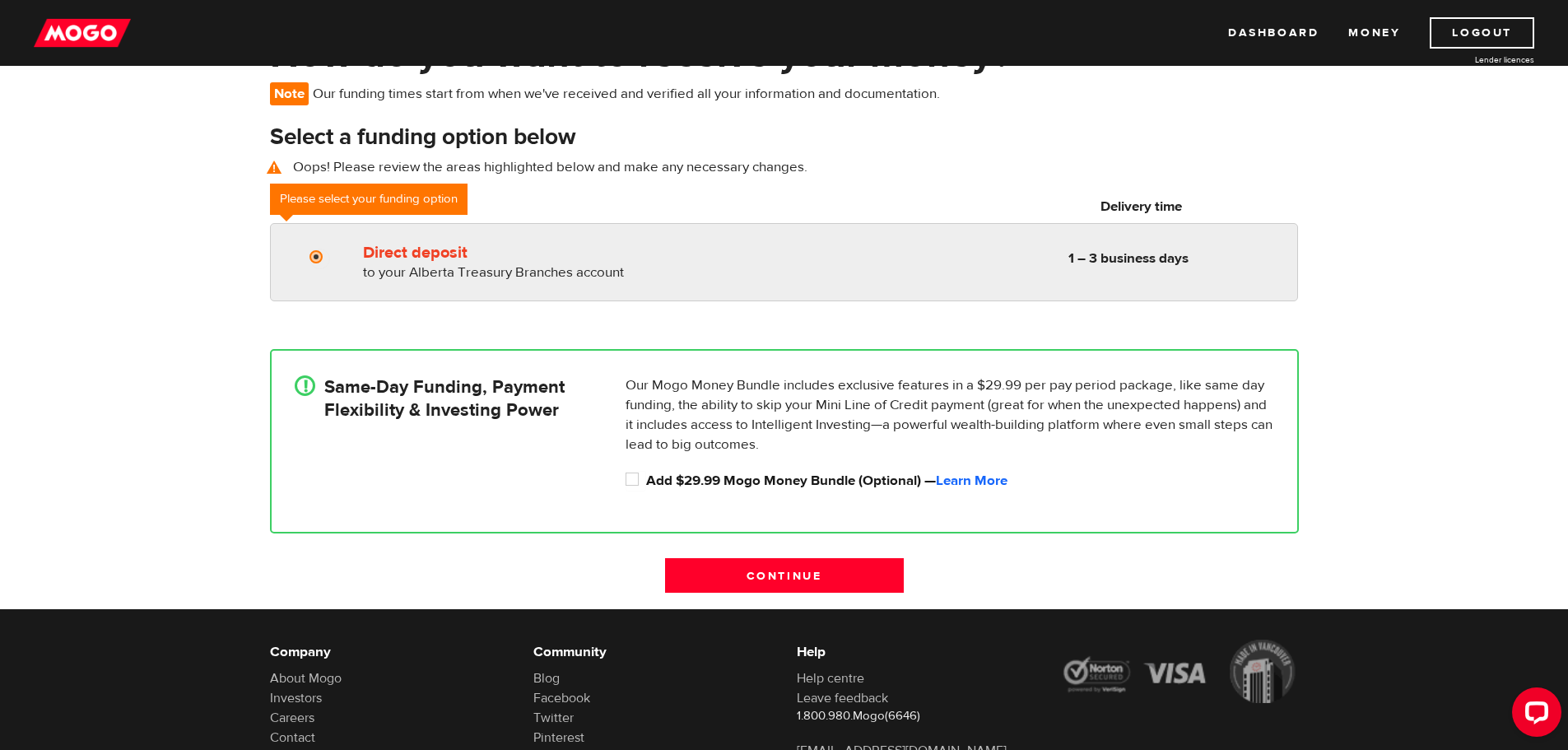
radio input "true"
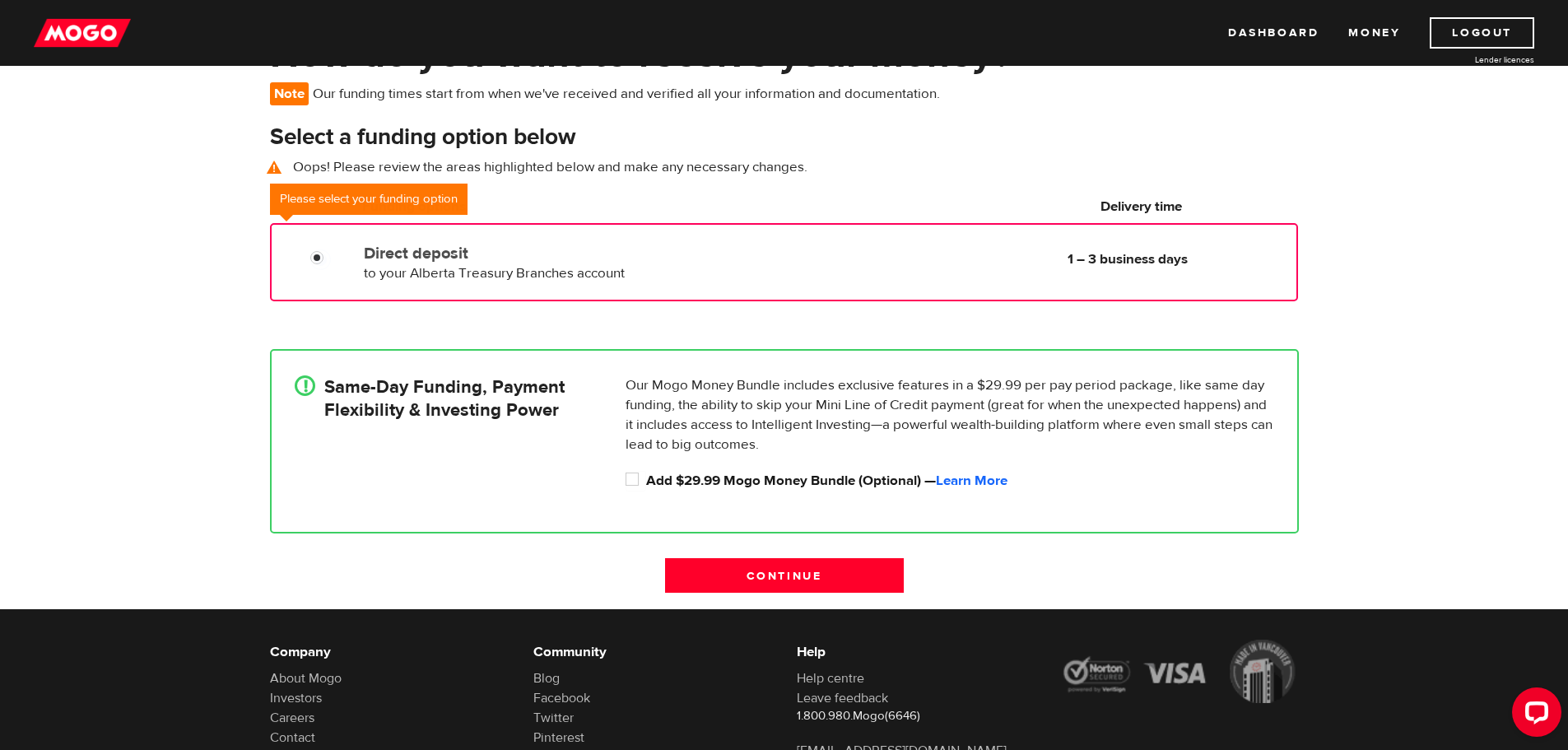
click at [409, 262] on div "Direct deposit to your Alberta Treasury Branches account Delivery in 1 – 3 busi…" at bounding box center [552, 260] width 391 height 46
click at [410, 262] on div "Direct deposit to your Alberta Treasury Branches account Delivery in 1 – 3 busi…" at bounding box center [552, 260] width 391 height 46
click at [362, 263] on div "Direct deposit to your Alberta Treasury Branches account Delivery in 1 – 3 busi…" at bounding box center [552, 260] width 391 height 46
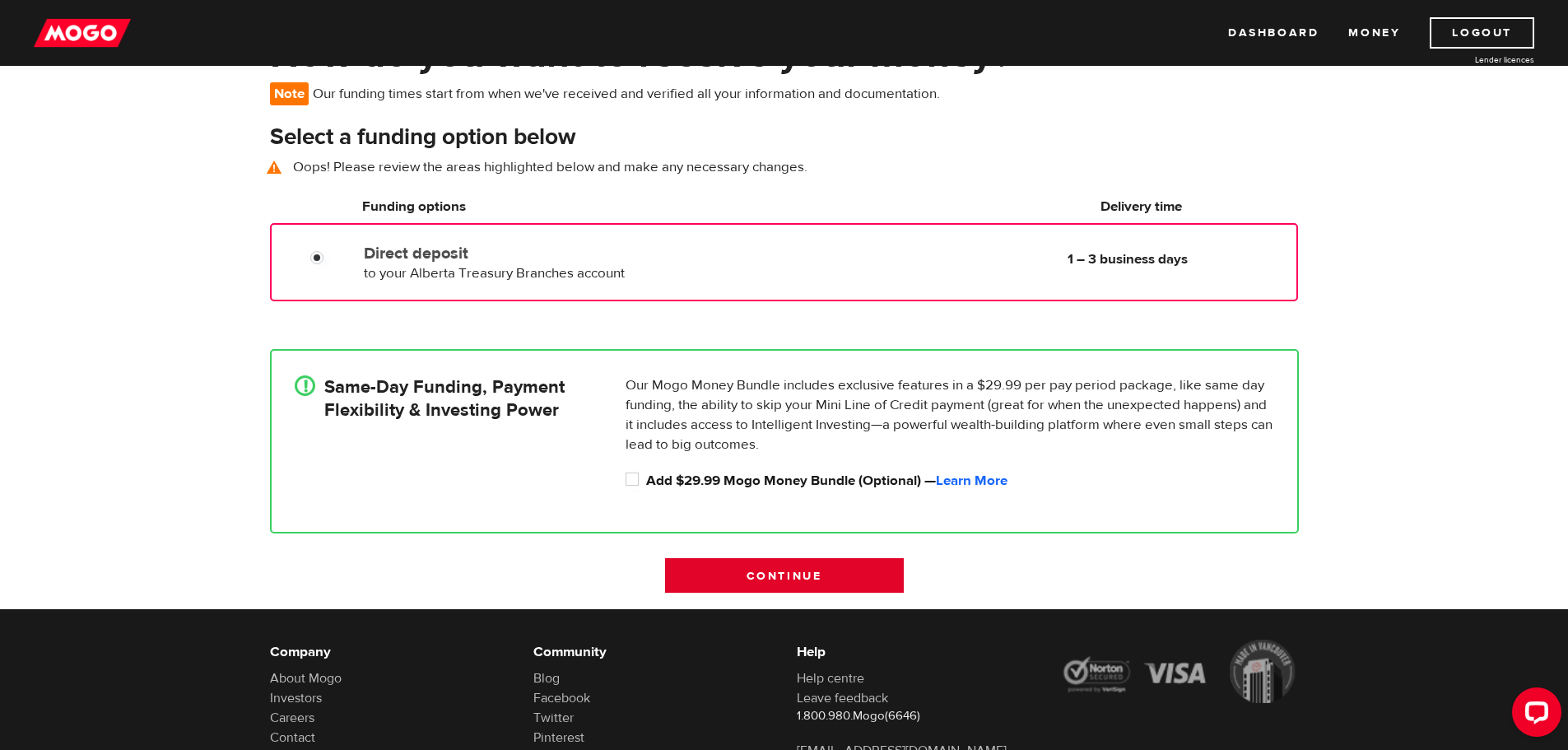
click at [801, 576] on input "Continue" at bounding box center [784, 575] width 239 height 34
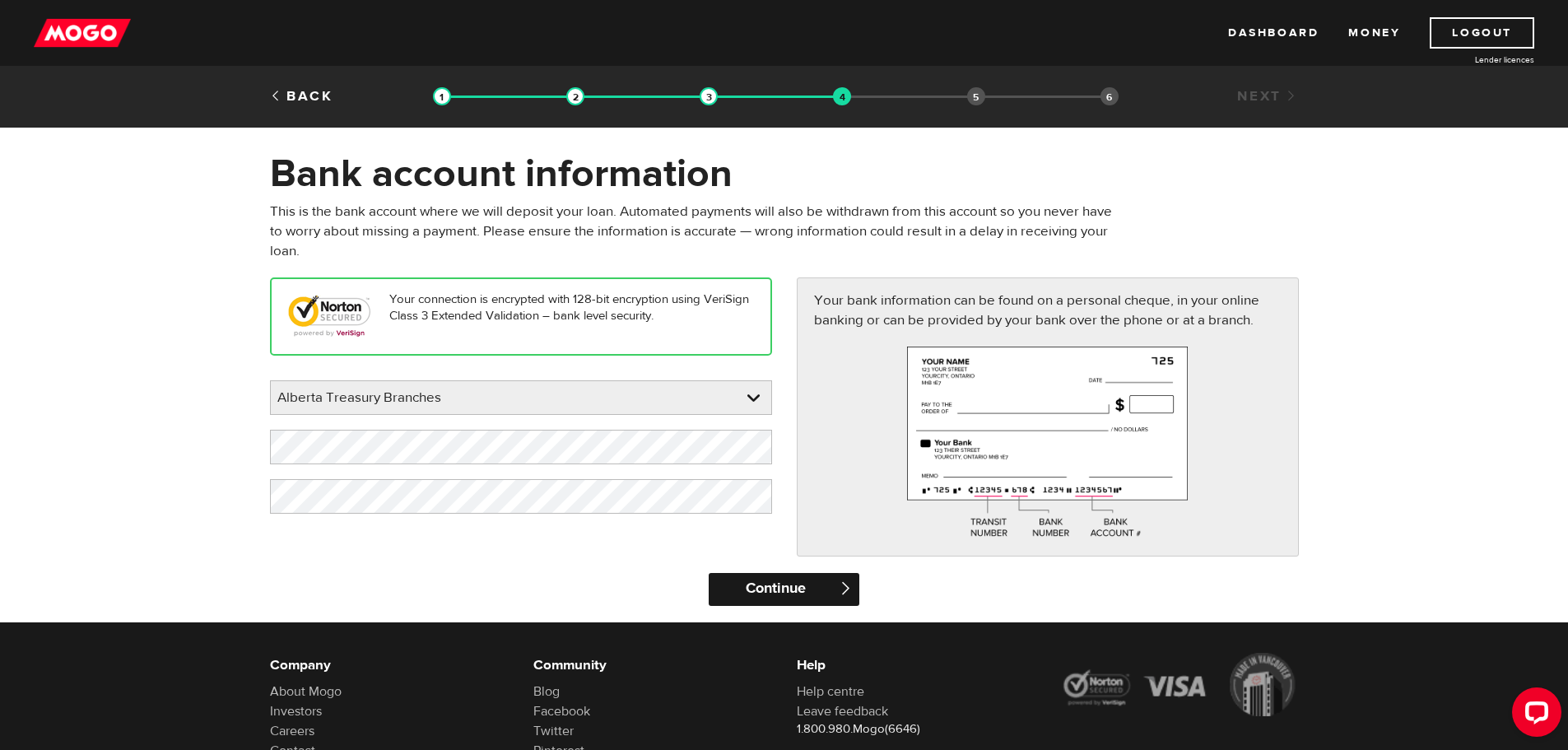
click at [795, 589] on input "Continue" at bounding box center [784, 589] width 150 height 33
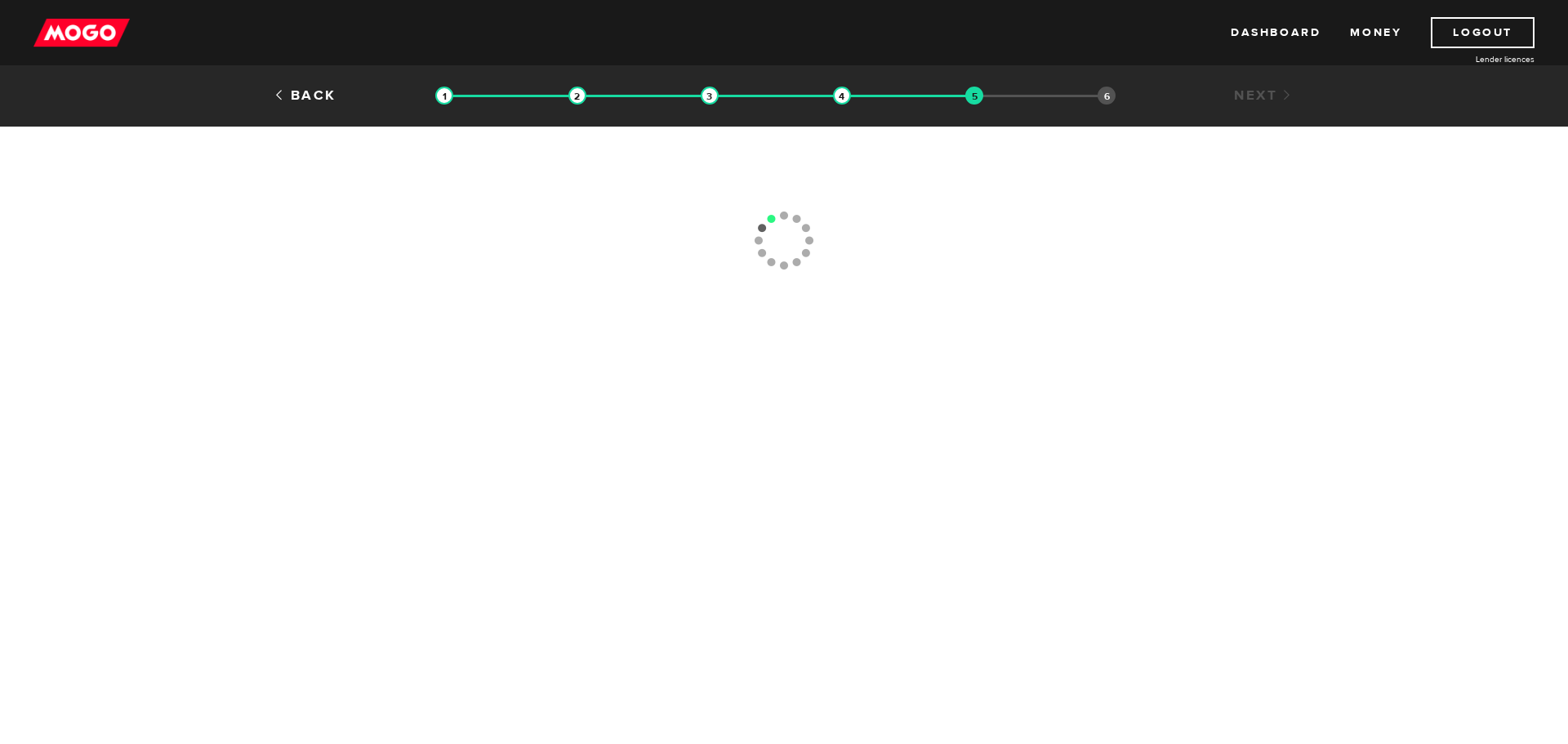
type input "[PHONE_NUMBER]"
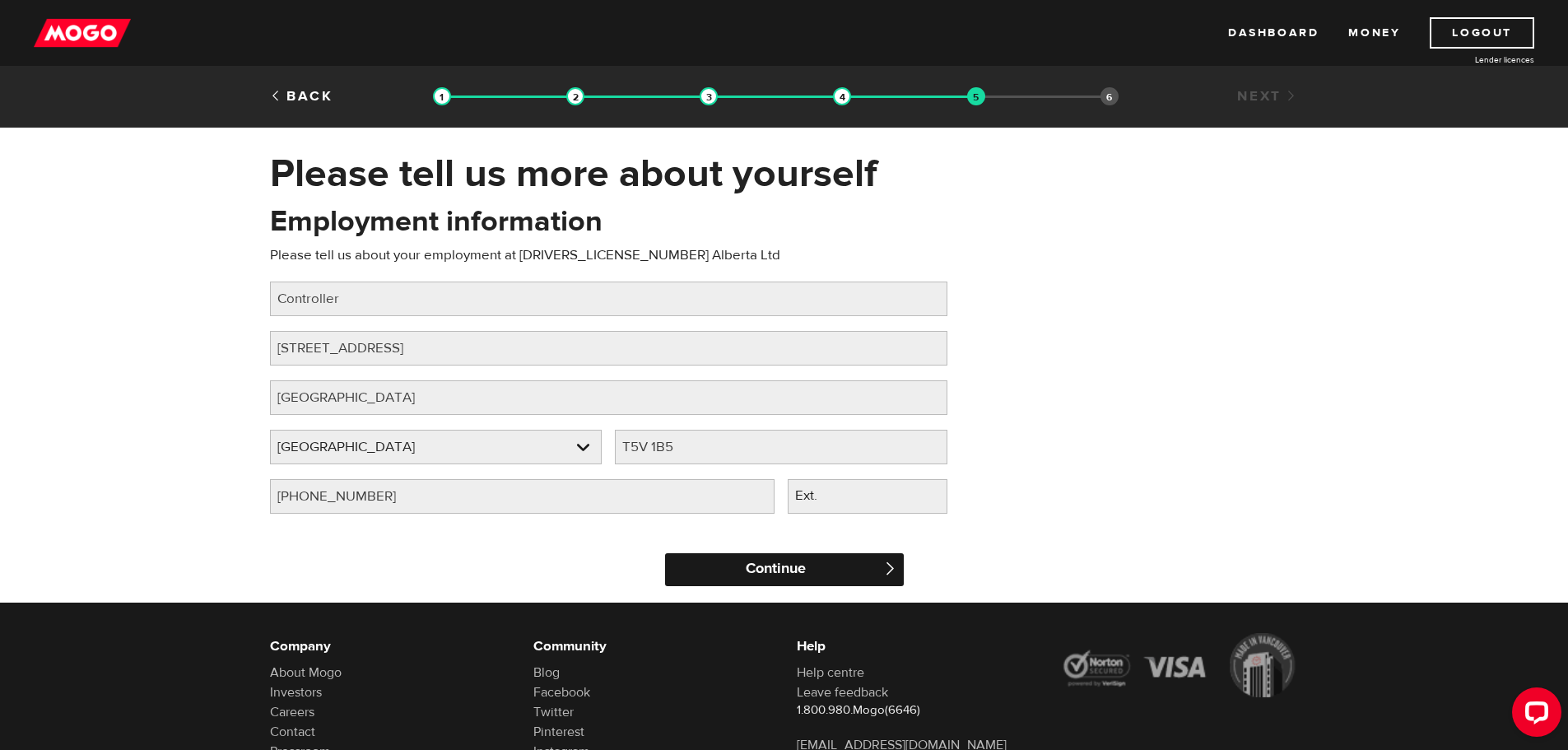
click at [790, 570] on input "Continue" at bounding box center [784, 569] width 239 height 33
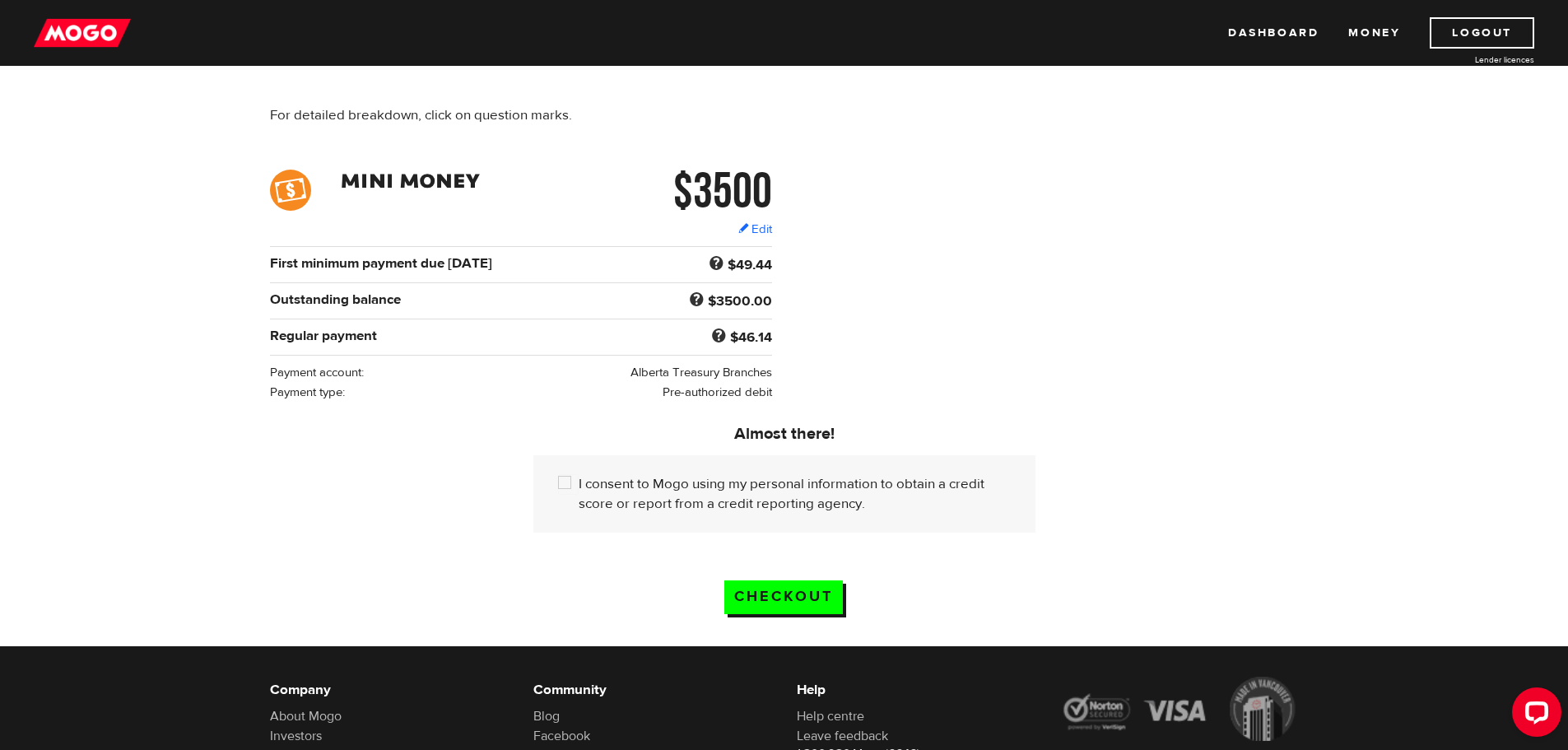
scroll to position [165, 0]
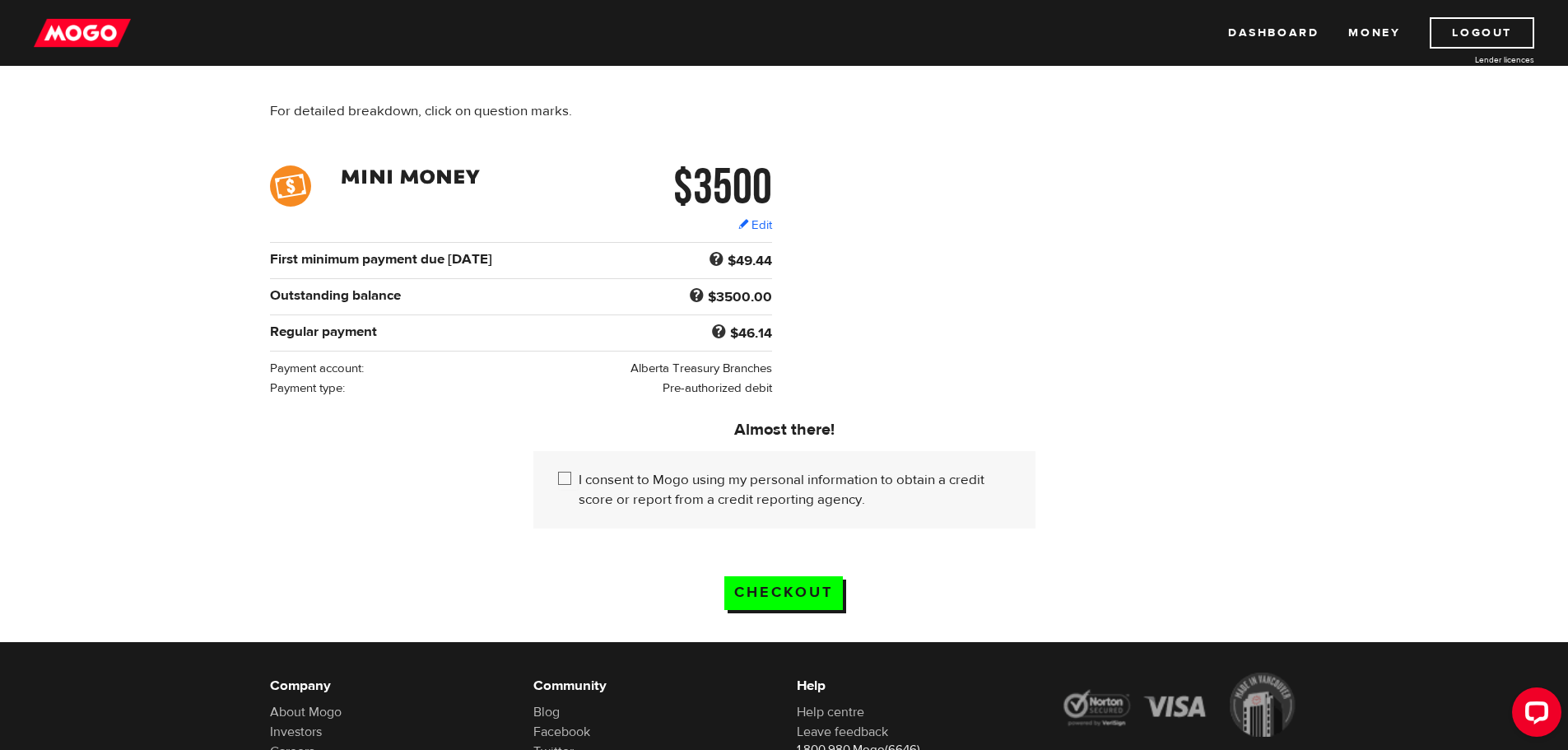
click at [557, 471] on div "I consent to Mogo using my personal information to obtain a credit score or rep…" at bounding box center [784, 490] width 502 height 77
click at [560, 472] on input "I consent to Mogo using my personal information to obtain a credit score or rep…" at bounding box center [568, 480] width 21 height 21
checkbox input "true"
click at [814, 593] on input "Checkout" at bounding box center [784, 592] width 119 height 33
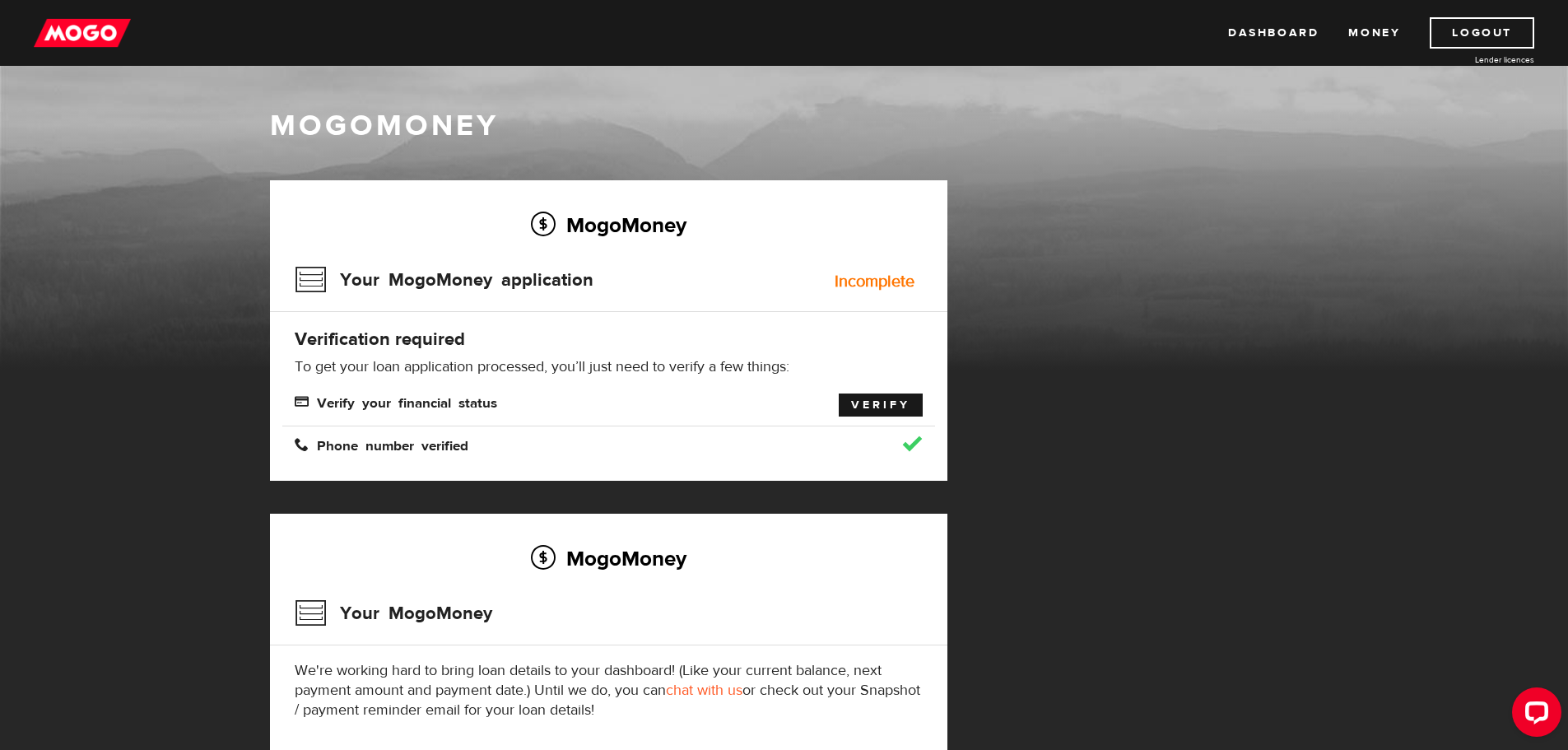
click at [881, 409] on link "Verify" at bounding box center [881, 405] width 84 height 23
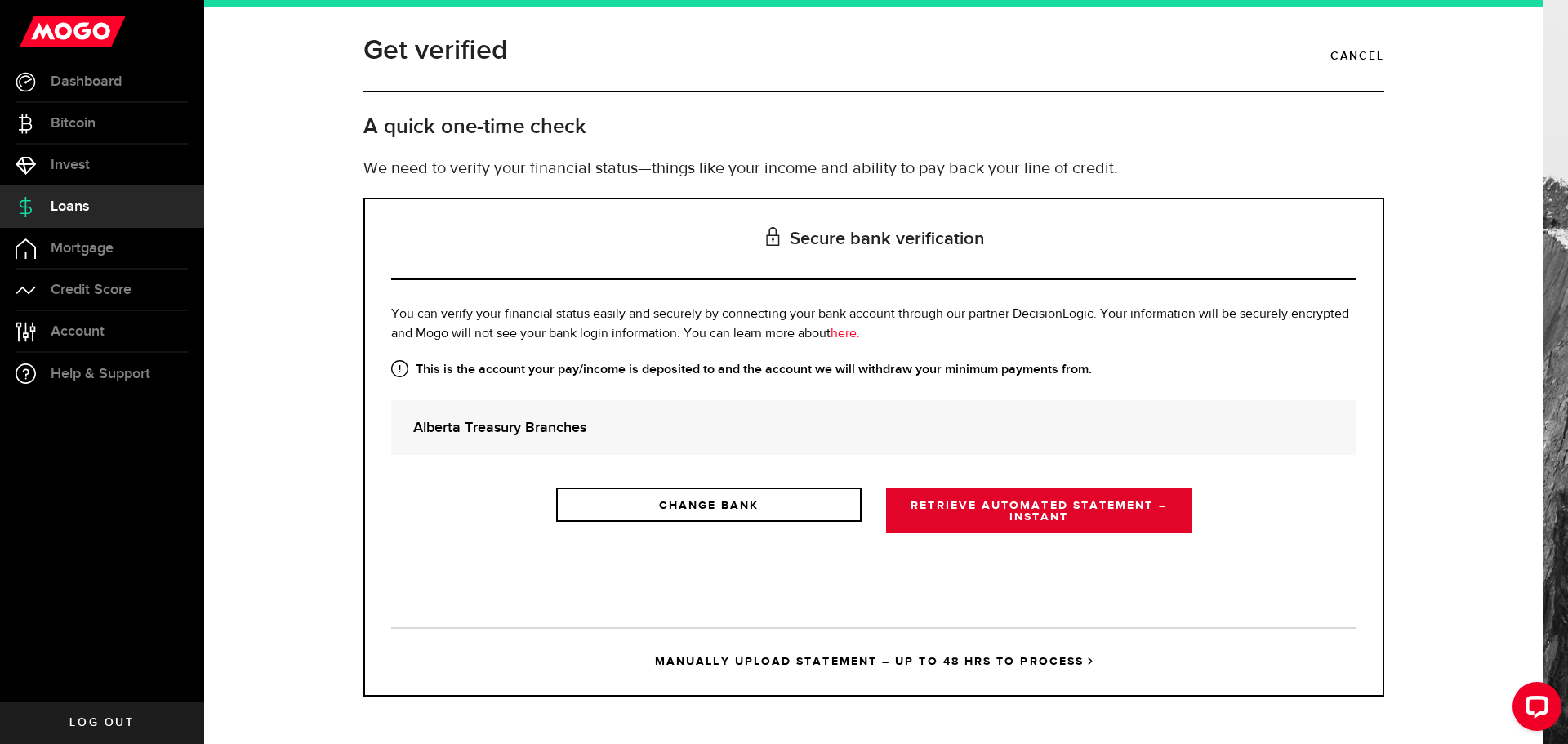
click at [1049, 517] on link "RETRIEVE AUTOMATED STATEMENT – INSTANT" at bounding box center [1039, 511] width 306 height 46
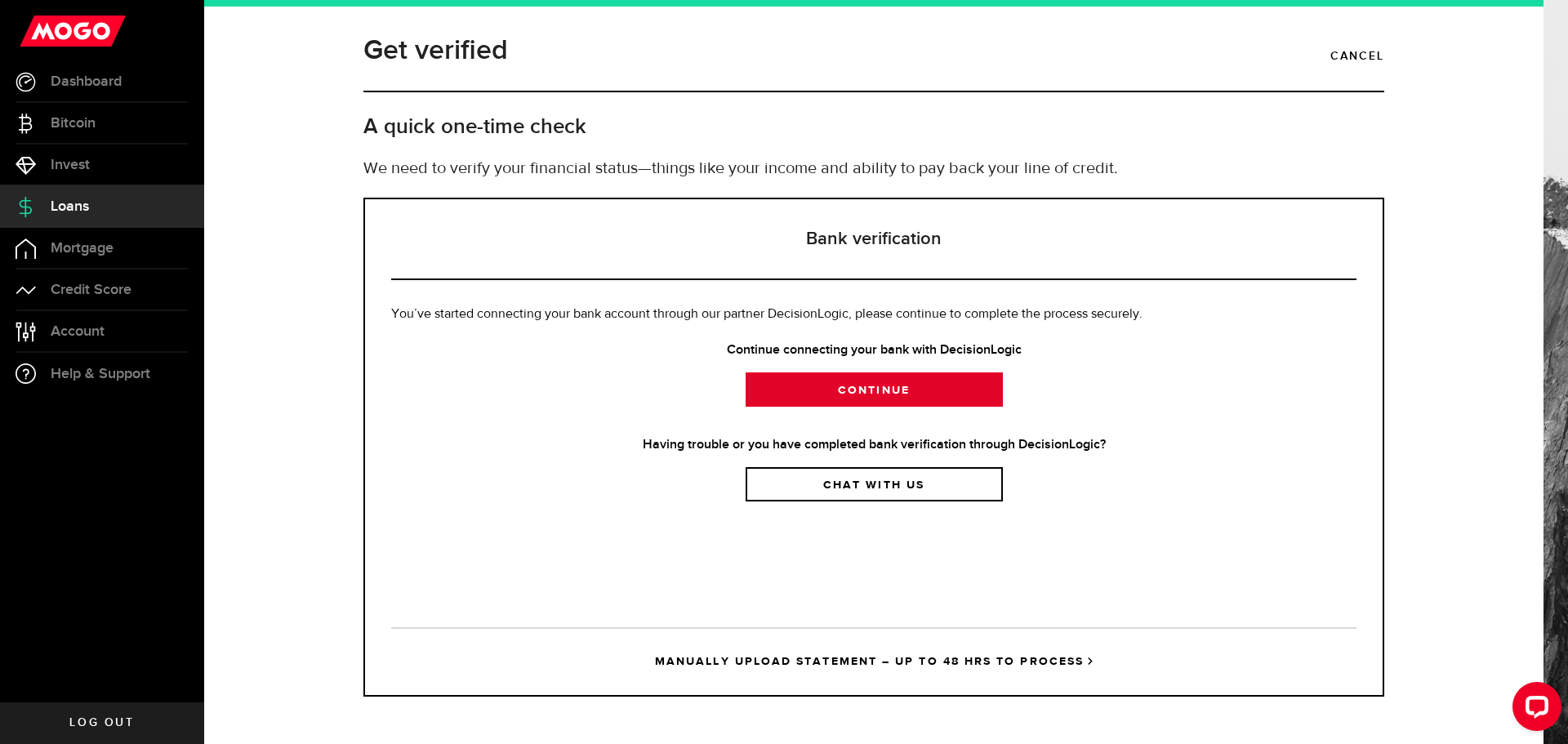
click at [873, 394] on link "Continue" at bounding box center [874, 389] width 257 height 34
click at [983, 660] on link "MANUALLY UPLOAD STATEMENT – UP TO 48 HRS TO PROCESS" at bounding box center [873, 660] width 965 height 67
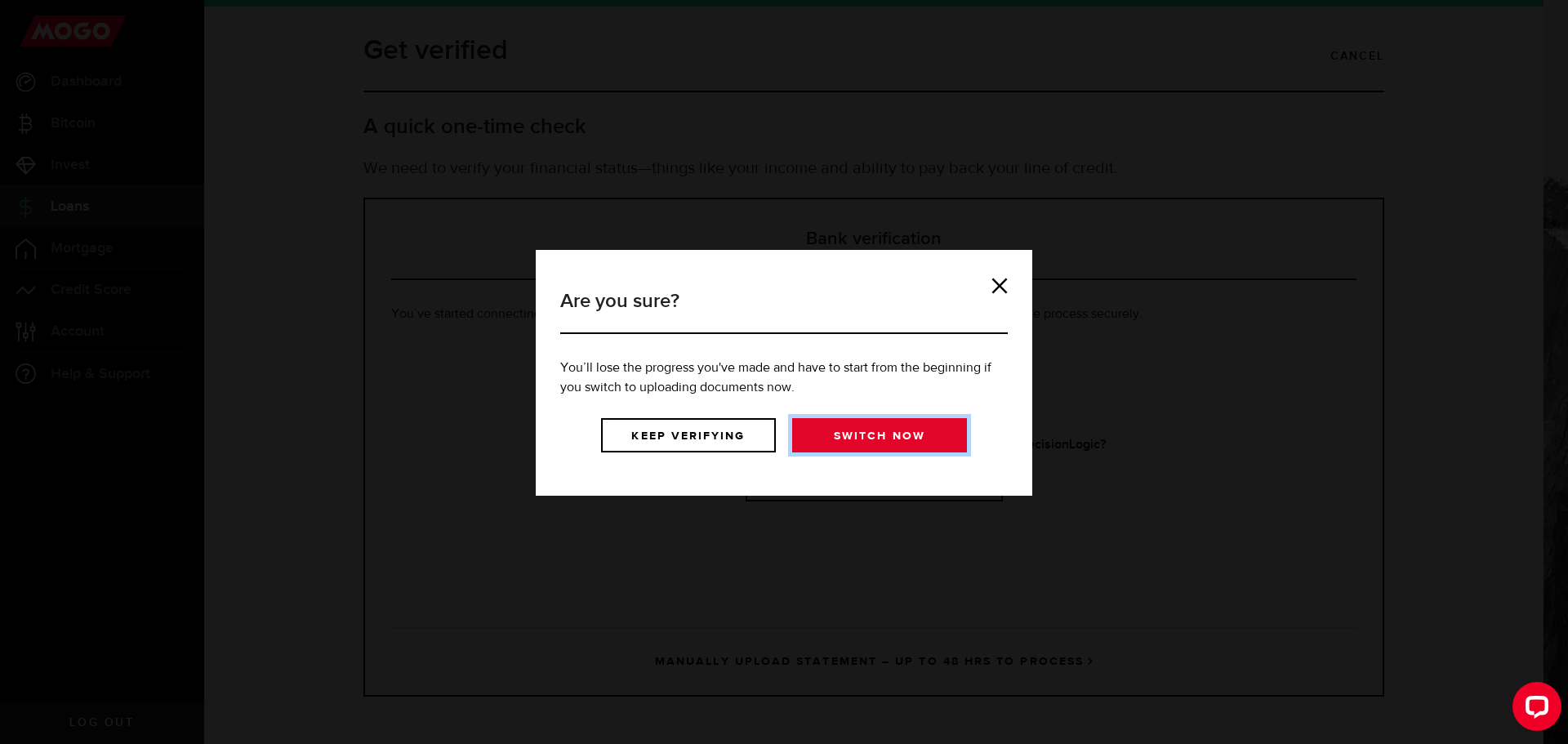
click at [849, 437] on link "Switch now" at bounding box center [880, 436] width 175 height 34
